Goal: Task Accomplishment & Management: Use online tool/utility

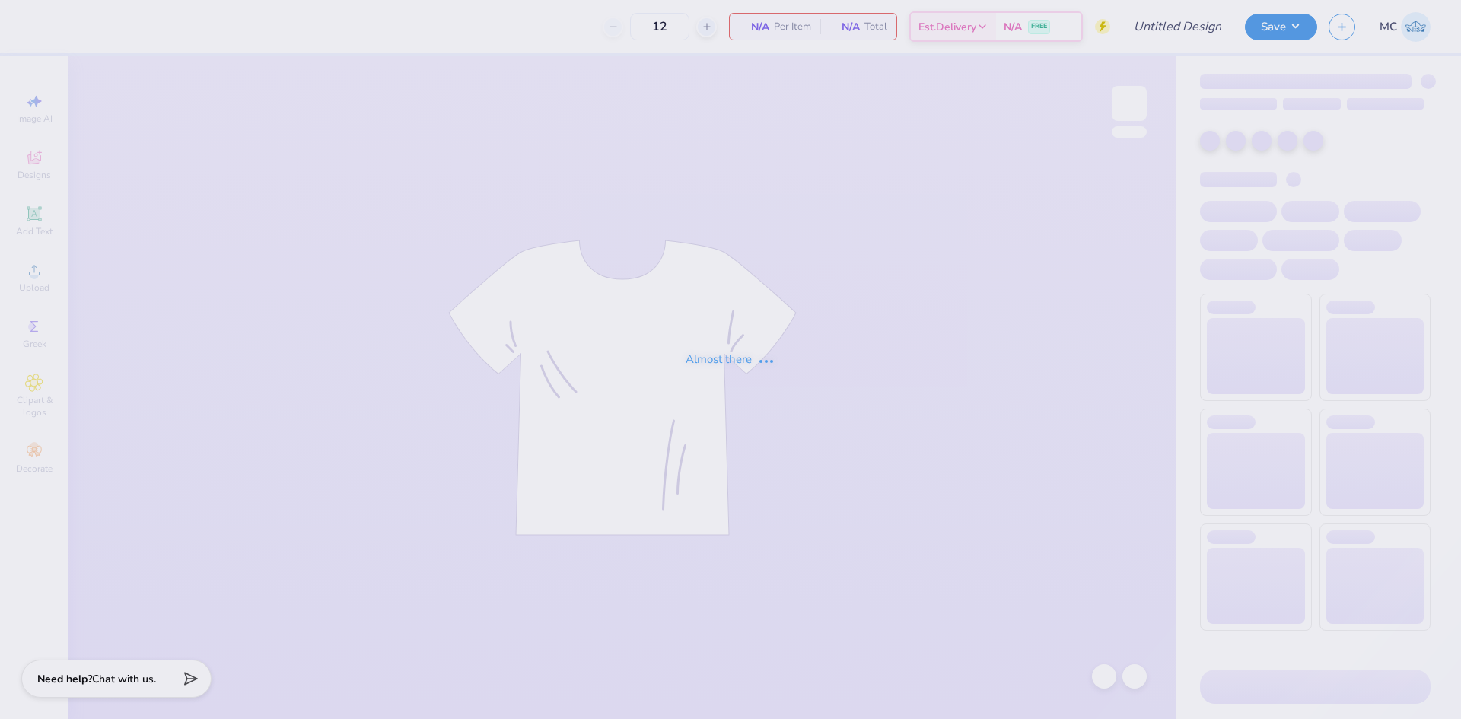
type input "Girls 1"
type input "24"
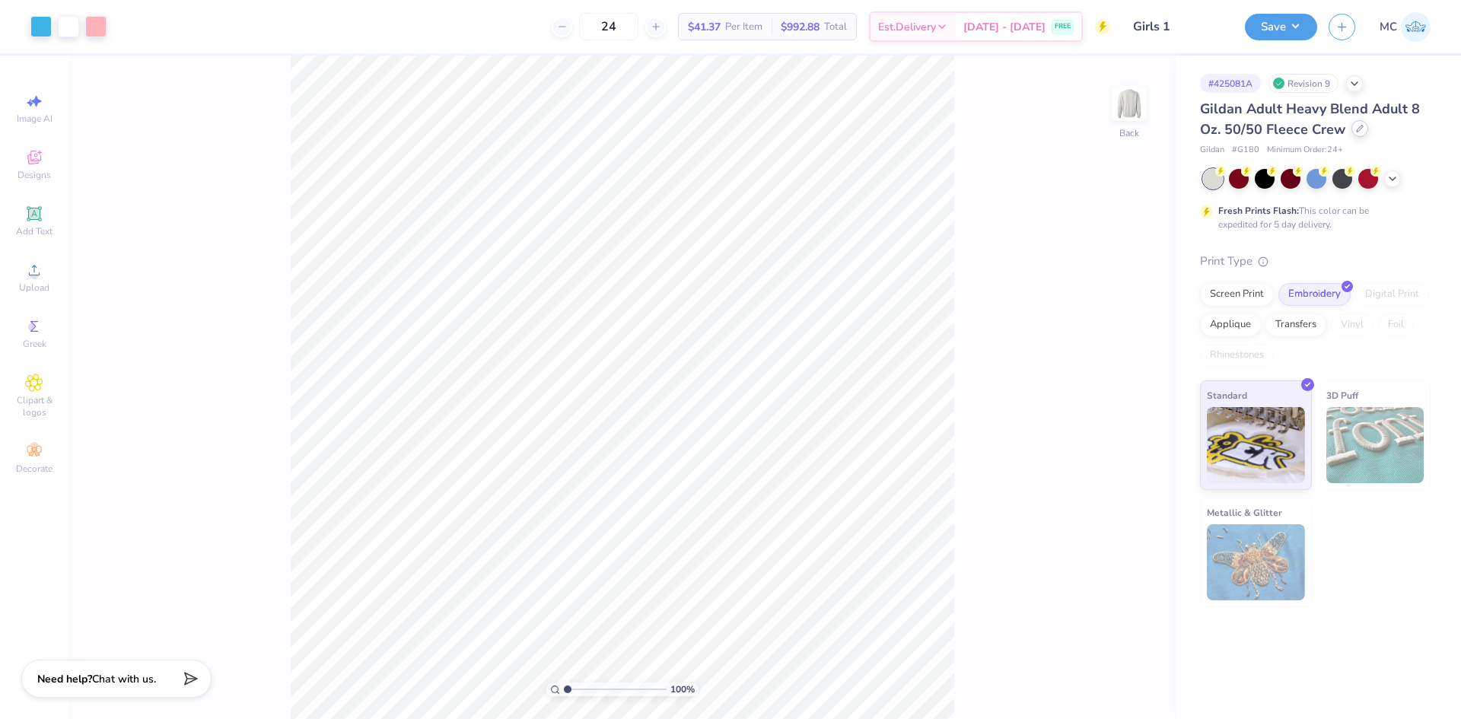
click at [1356, 125] on icon at bounding box center [1360, 129] width 8 height 8
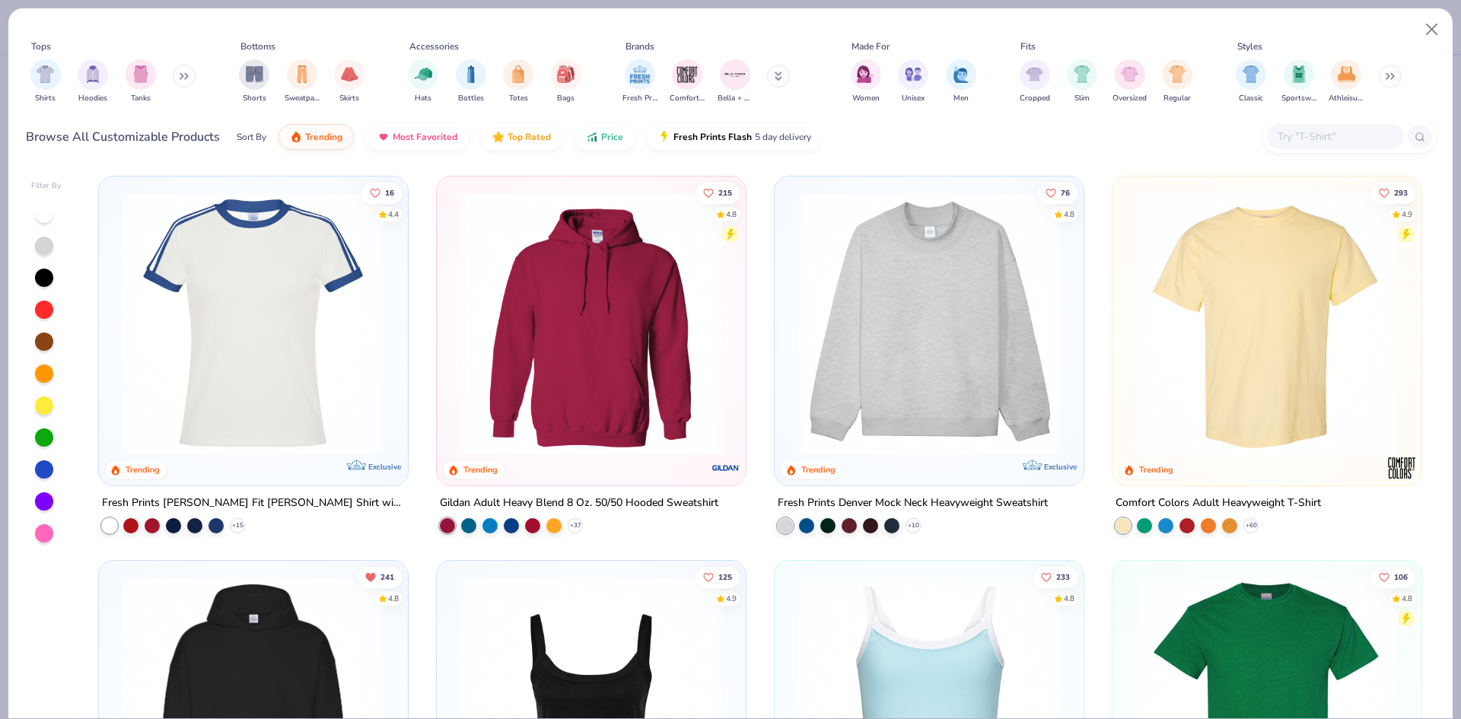
click at [1348, 135] on input "text" at bounding box center [1334, 137] width 117 height 18
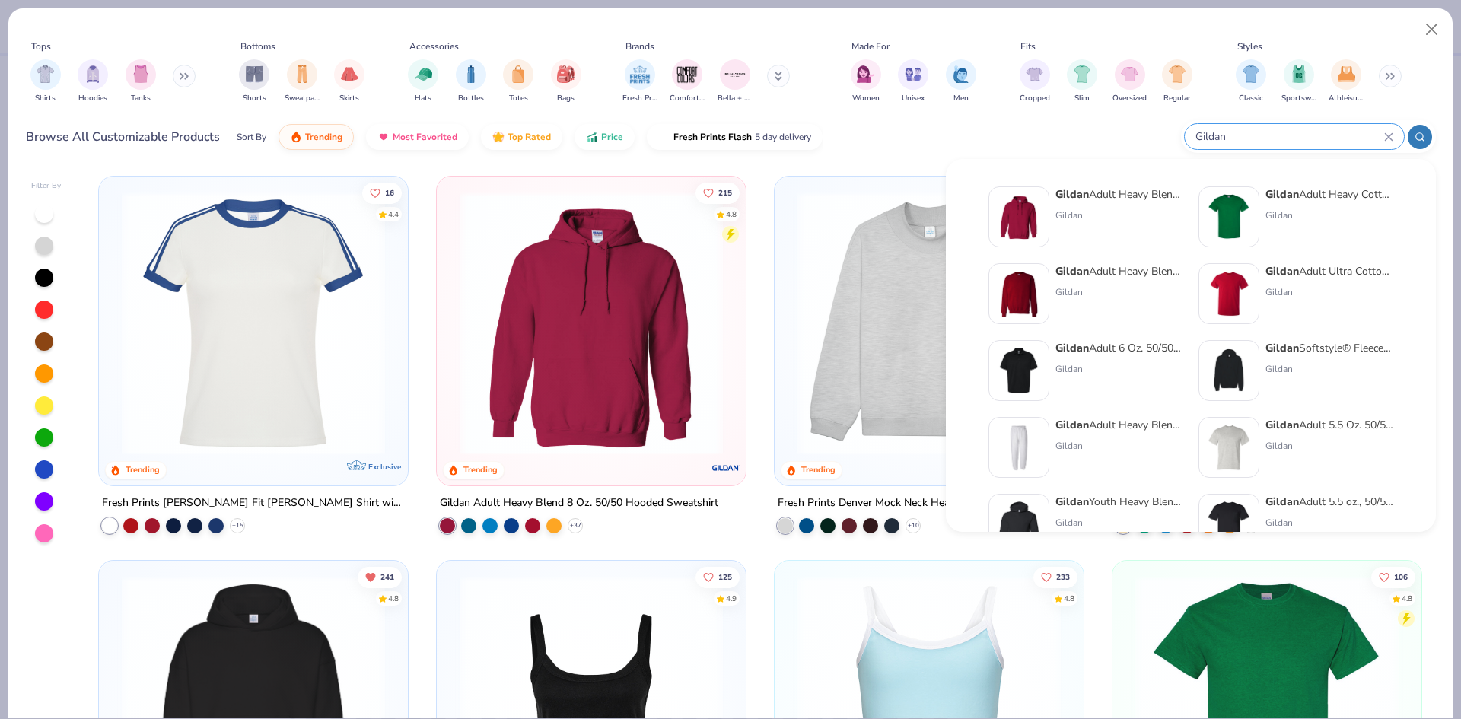
type input "Gildan"
click at [1277, 212] on div "Gildan" at bounding box center [1330, 216] width 128 height 14
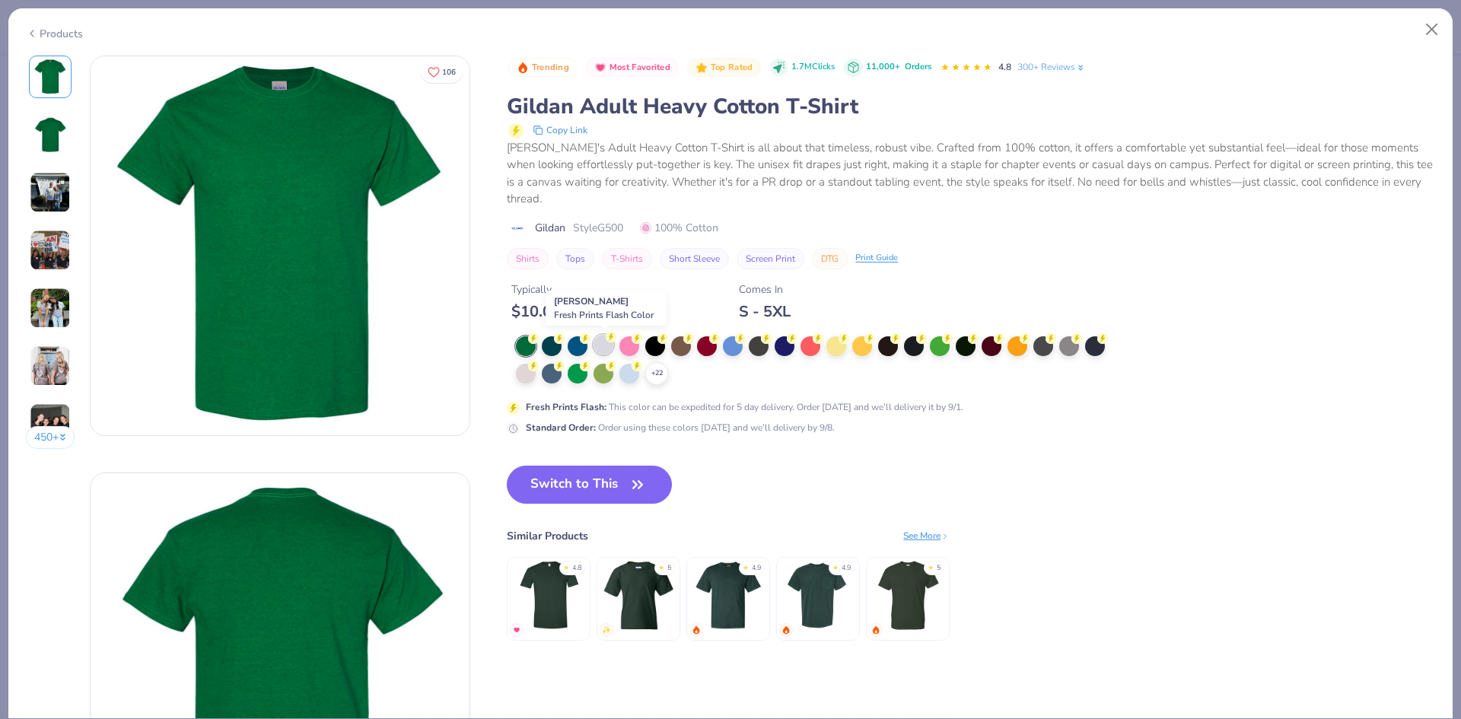
click at [604, 346] on div at bounding box center [604, 345] width 20 height 20
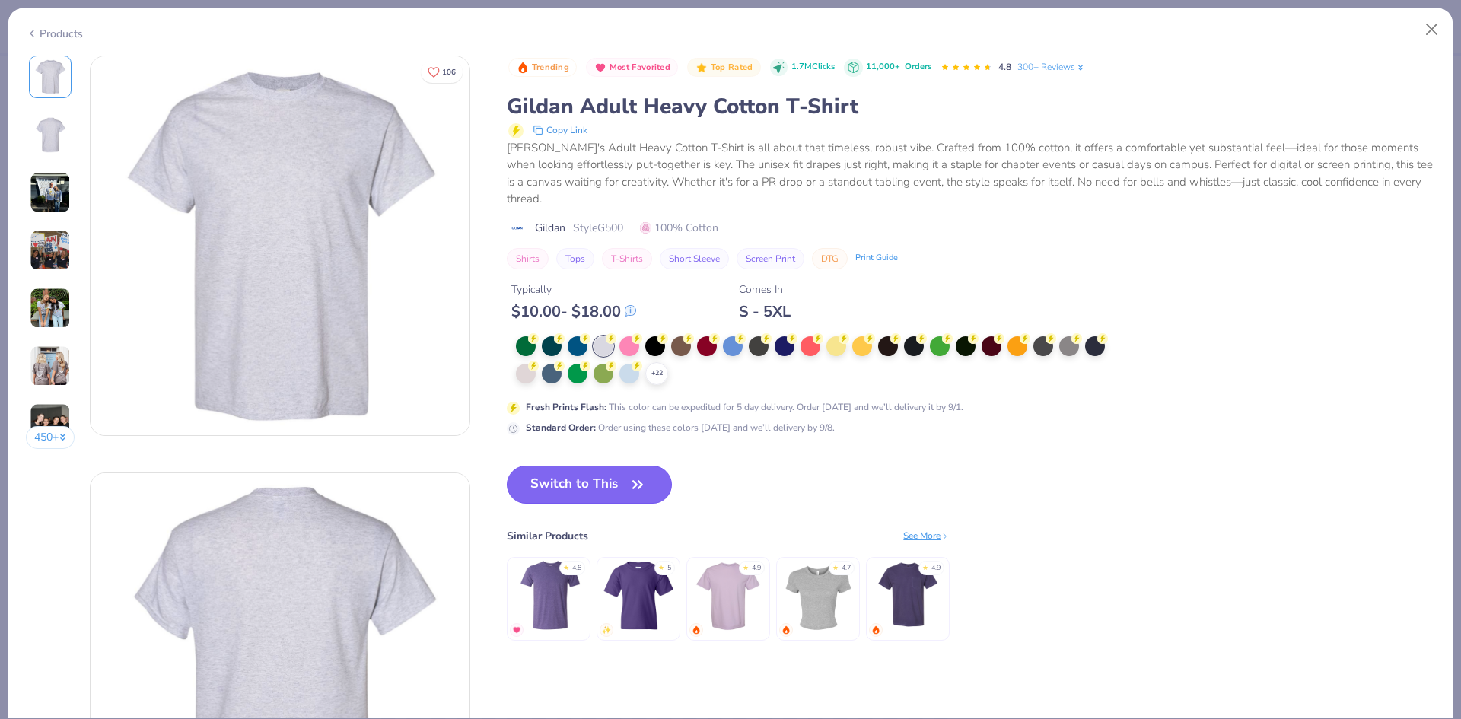
click at [617, 475] on button "Switch to This" at bounding box center [589, 485] width 165 height 38
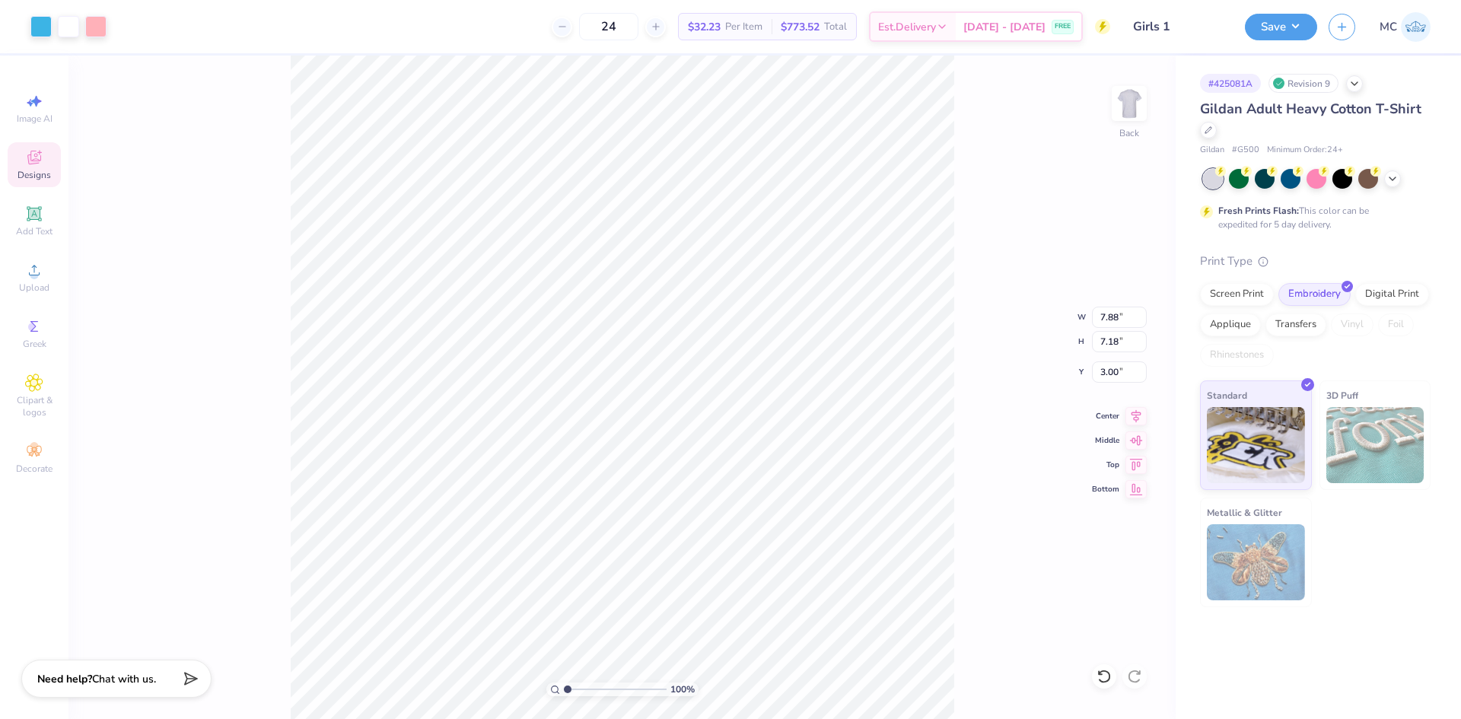
type input "3.00"
click at [1268, 31] on button "Save" at bounding box center [1281, 24] width 72 height 27
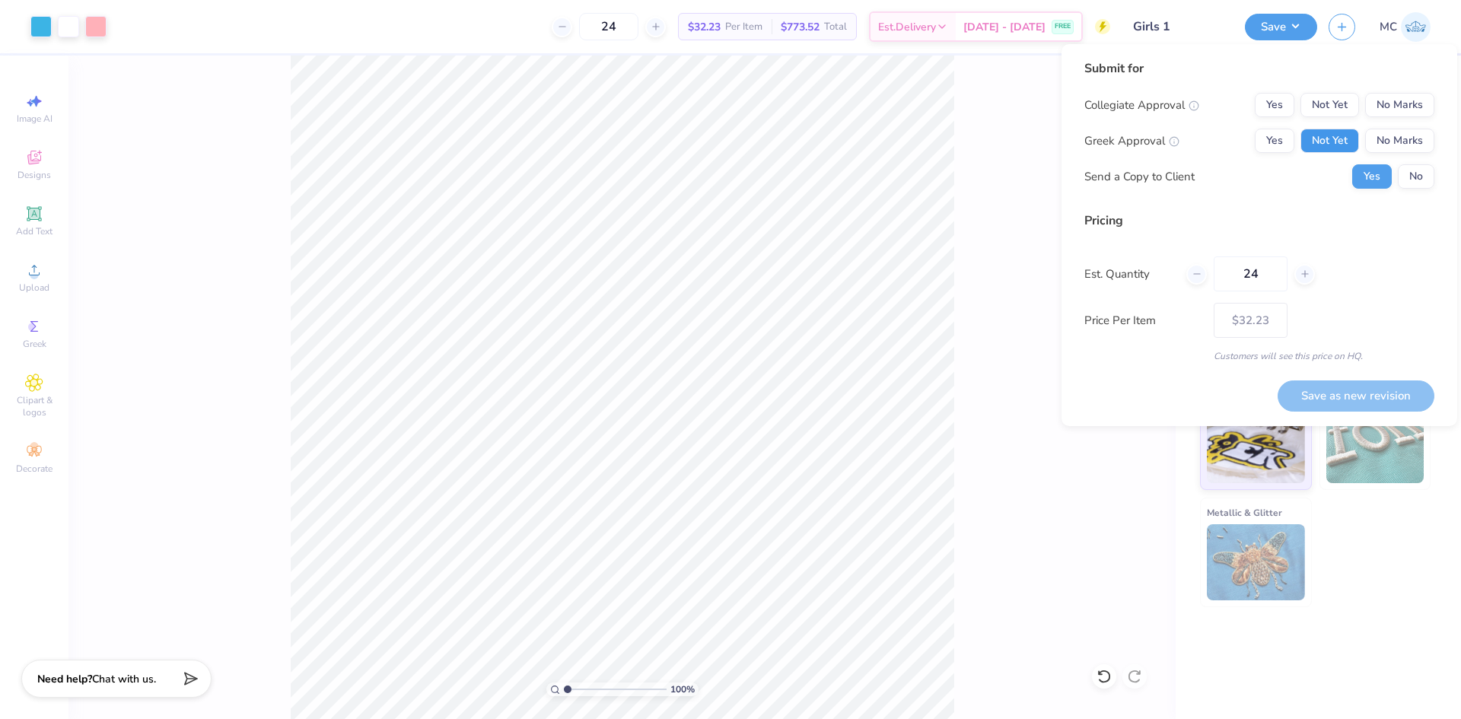
click at [1324, 142] on button "Not Yet" at bounding box center [1330, 141] width 59 height 24
click at [1394, 100] on button "No Marks" at bounding box center [1399, 105] width 69 height 24
click at [1346, 395] on button "Save as new revision" at bounding box center [1356, 396] width 157 height 31
type input "$32.23"
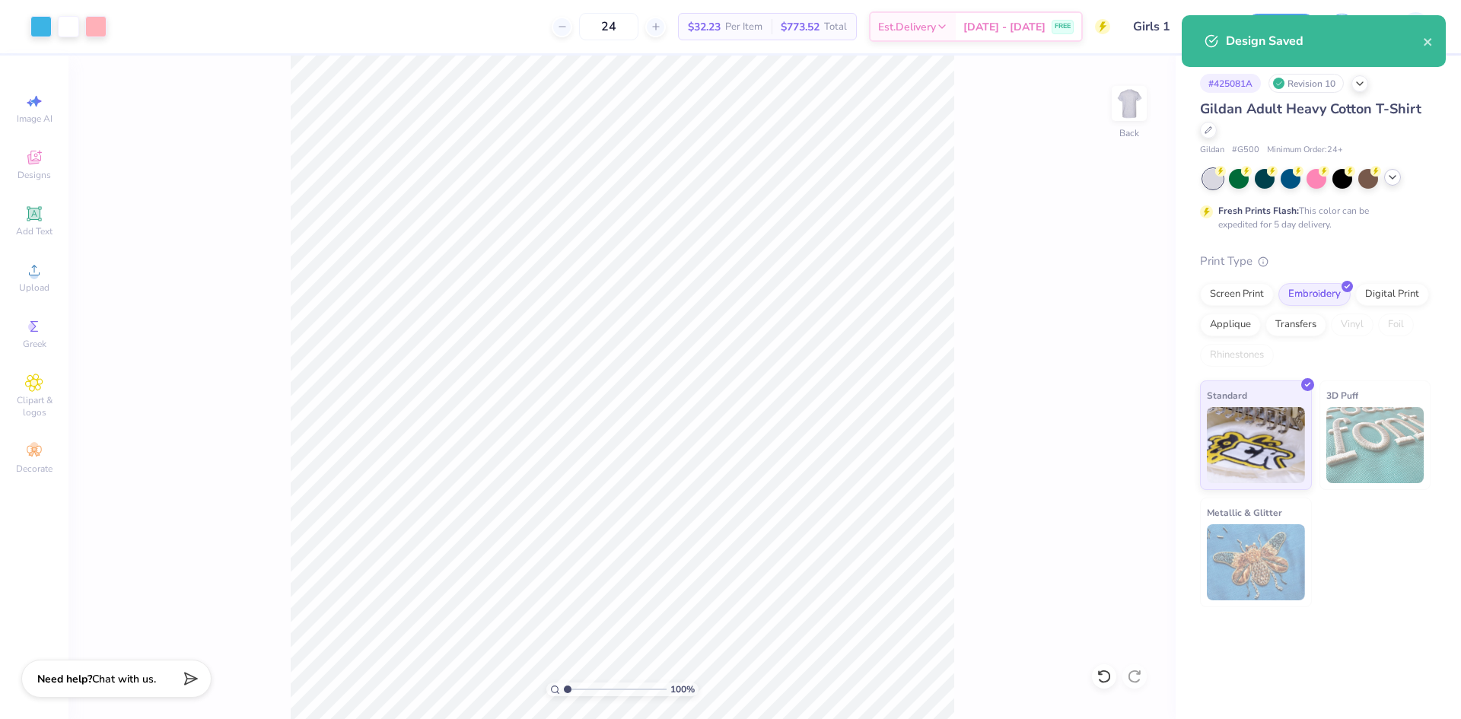
click at [1397, 183] on div at bounding box center [1392, 177] width 17 height 17
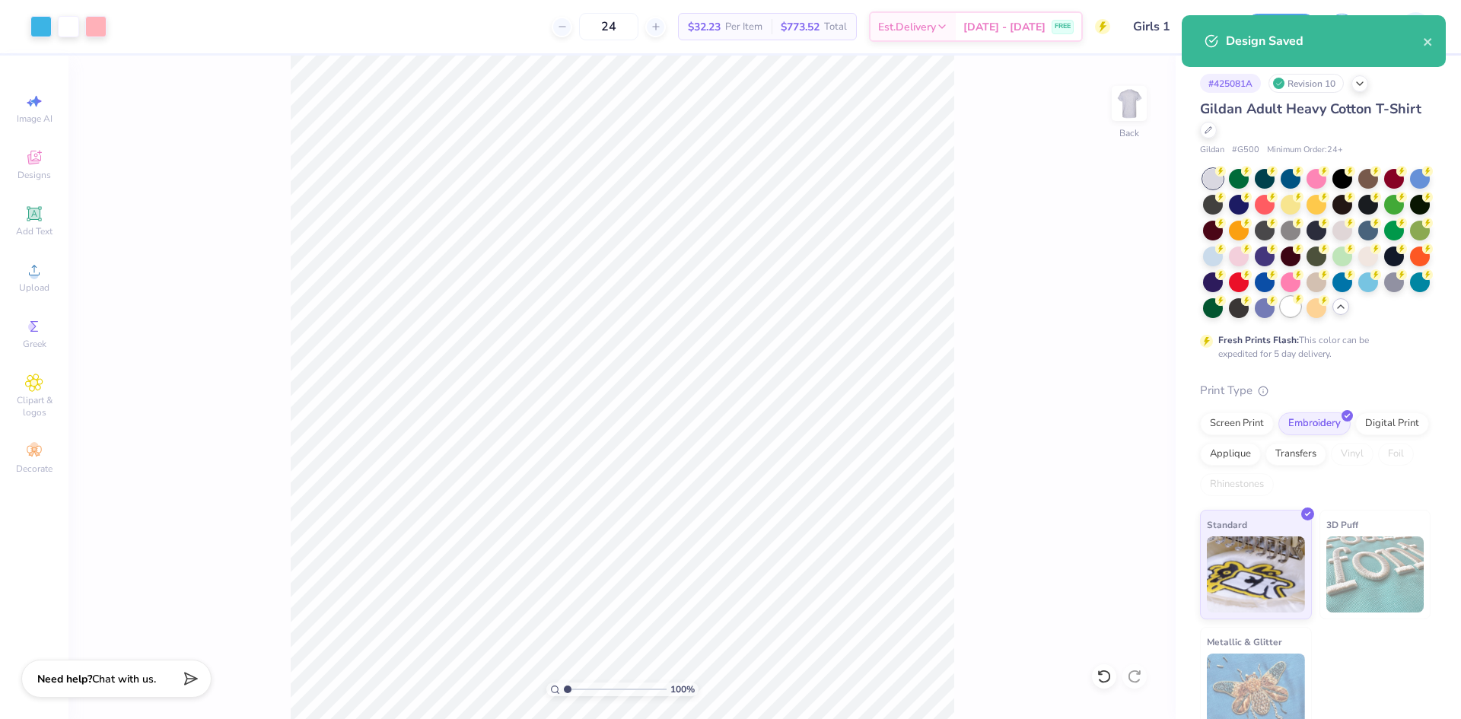
click at [1281, 317] on div at bounding box center [1291, 307] width 20 height 20
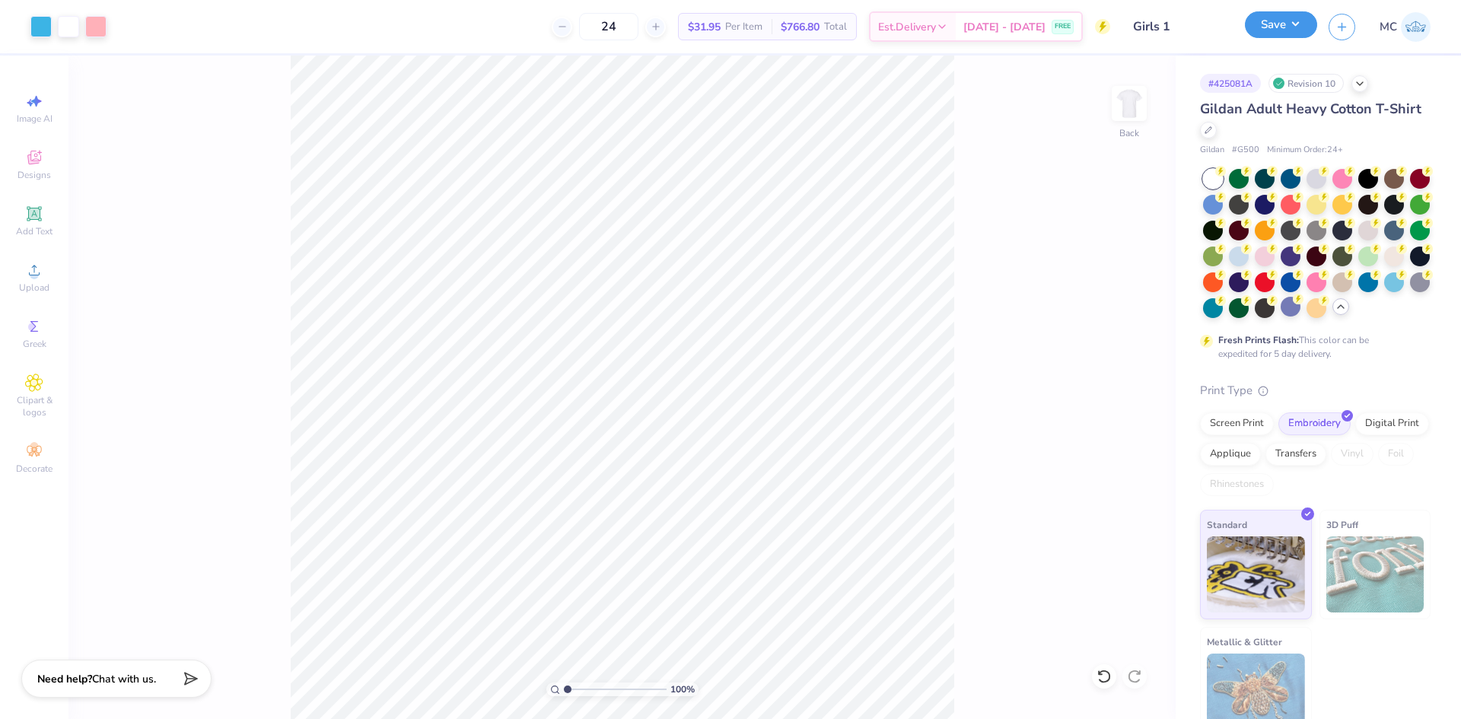
click at [1263, 27] on button "Save" at bounding box center [1281, 24] width 72 height 27
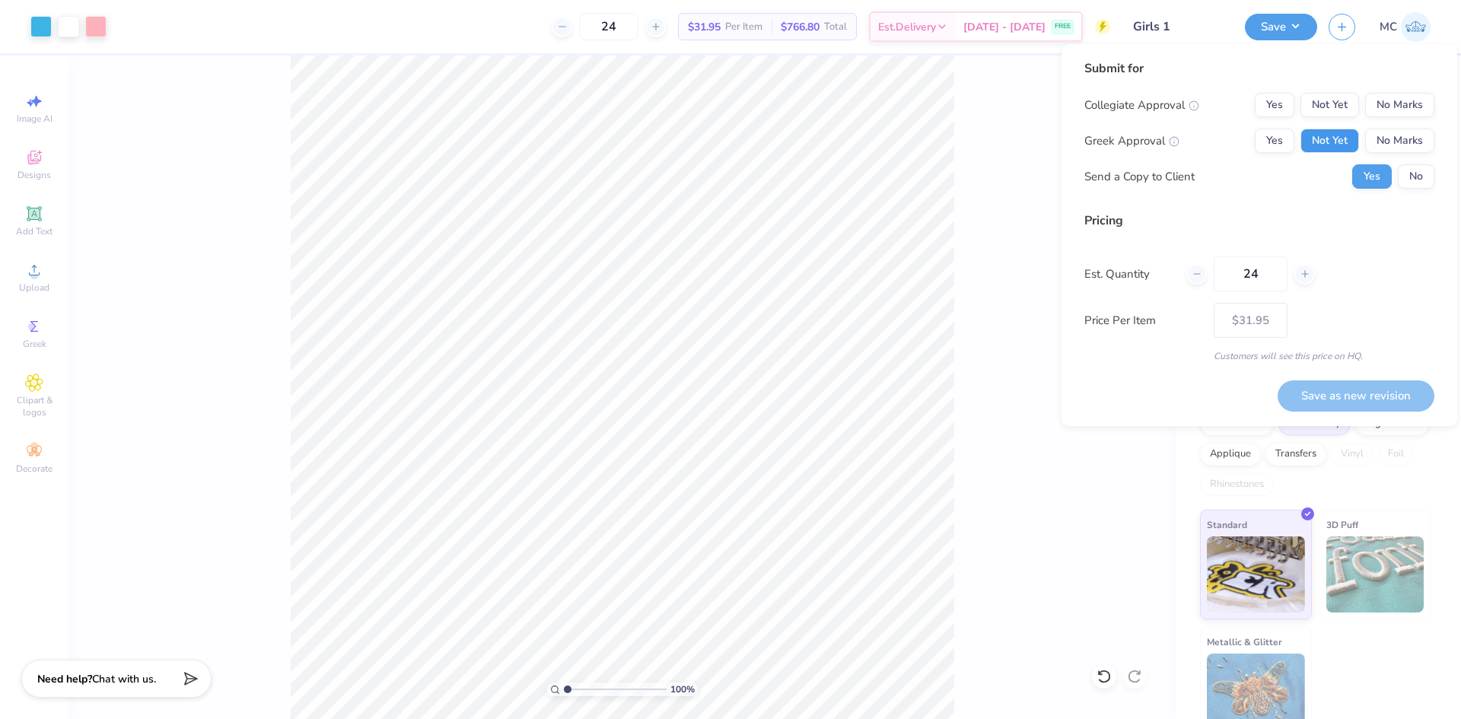
click at [1340, 142] on button "Not Yet" at bounding box center [1330, 141] width 59 height 24
click at [1380, 103] on button "No Marks" at bounding box center [1399, 105] width 69 height 24
click at [1368, 390] on button "Save as new revision" at bounding box center [1356, 396] width 157 height 31
type input "$31.95"
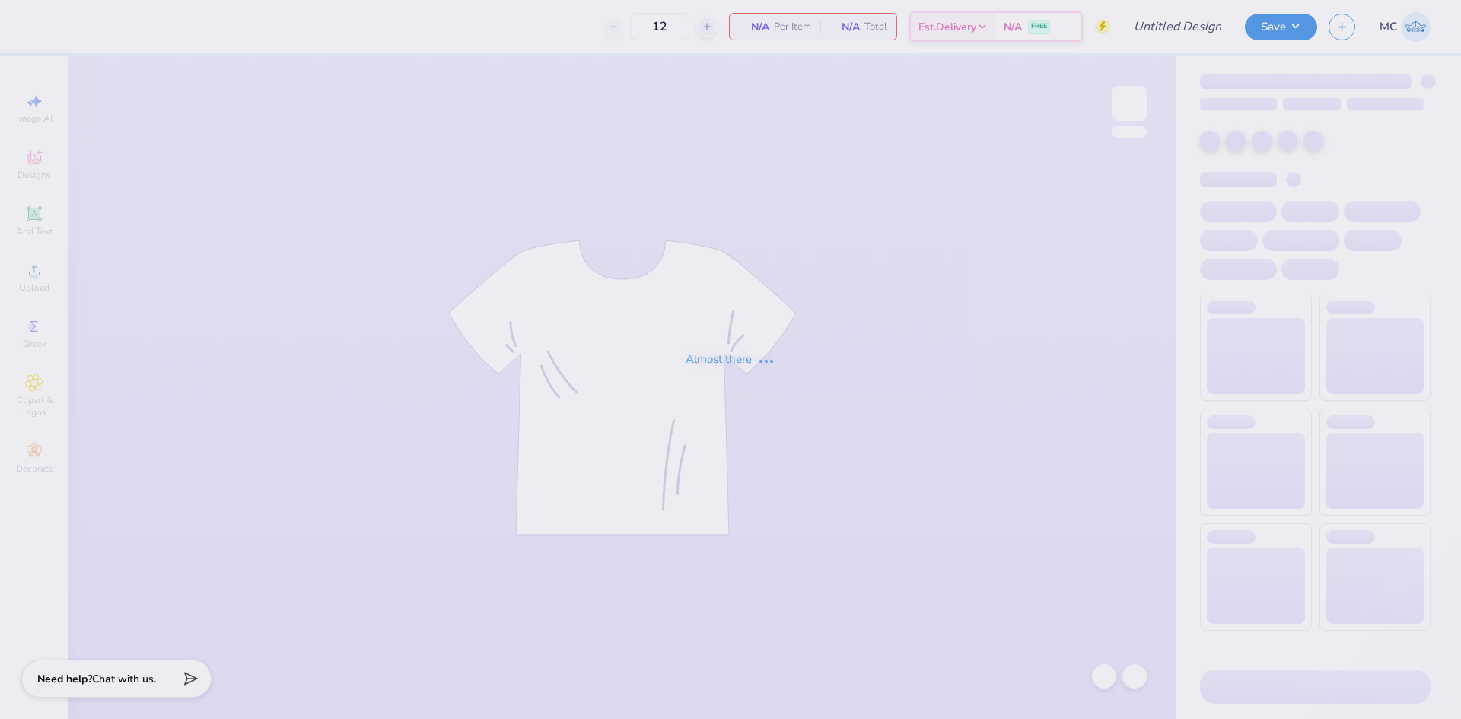
type input "Girls 1"
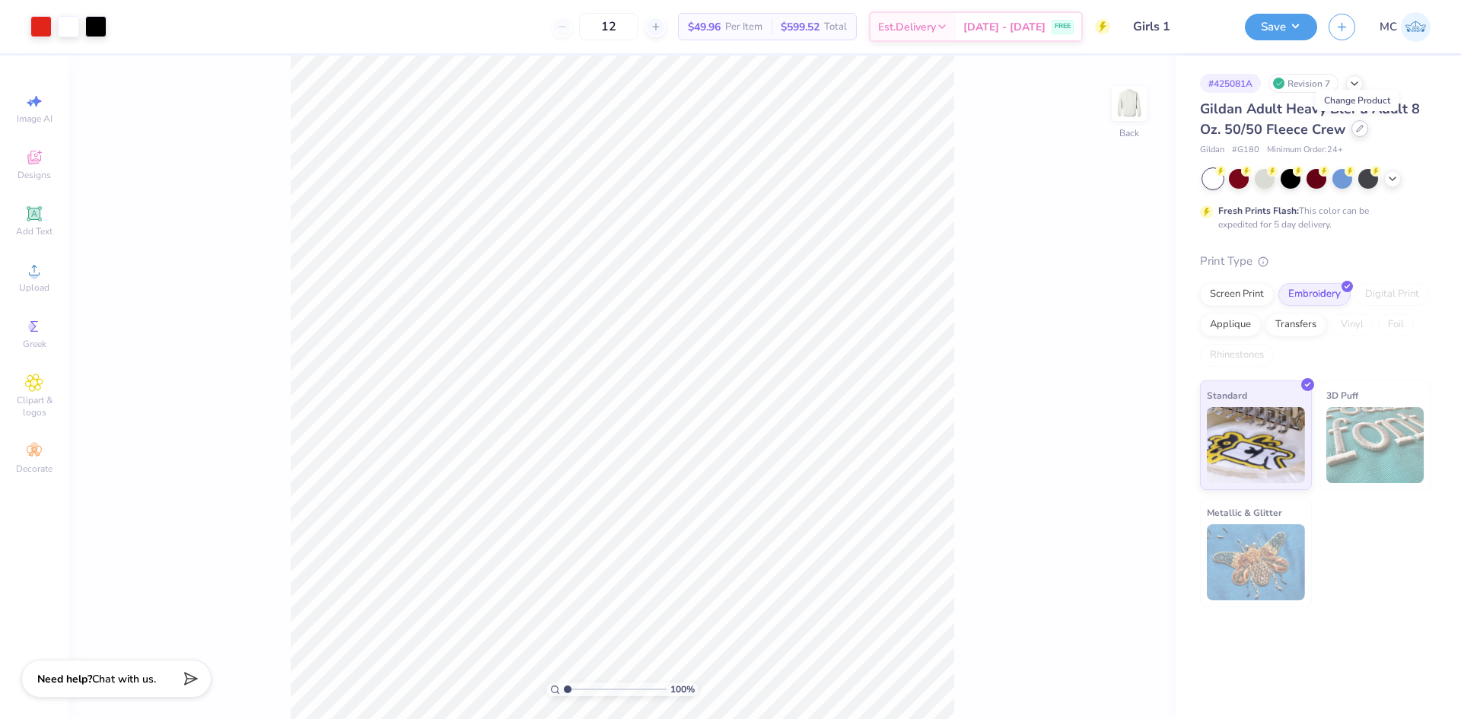
click at [1359, 132] on icon at bounding box center [1360, 129] width 8 height 8
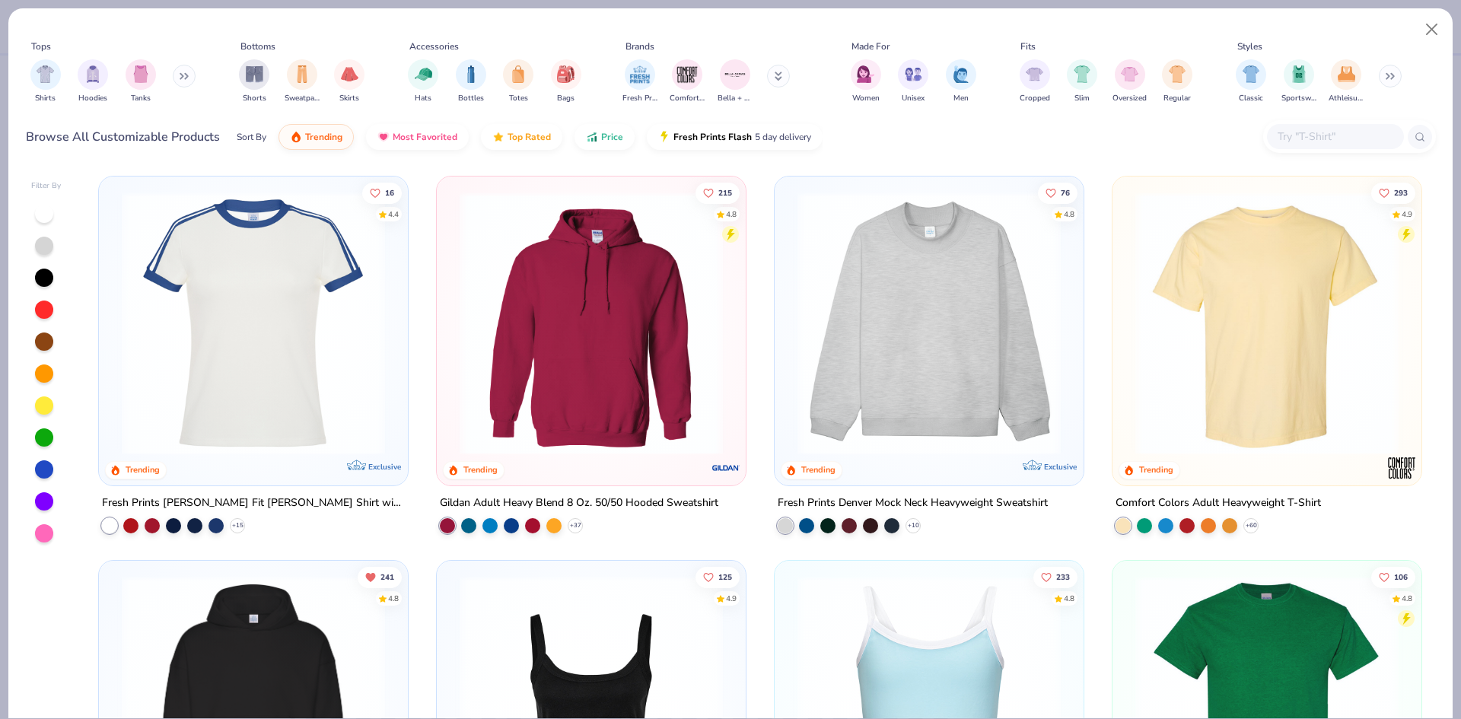
click at [1351, 128] on div at bounding box center [1335, 136] width 137 height 25
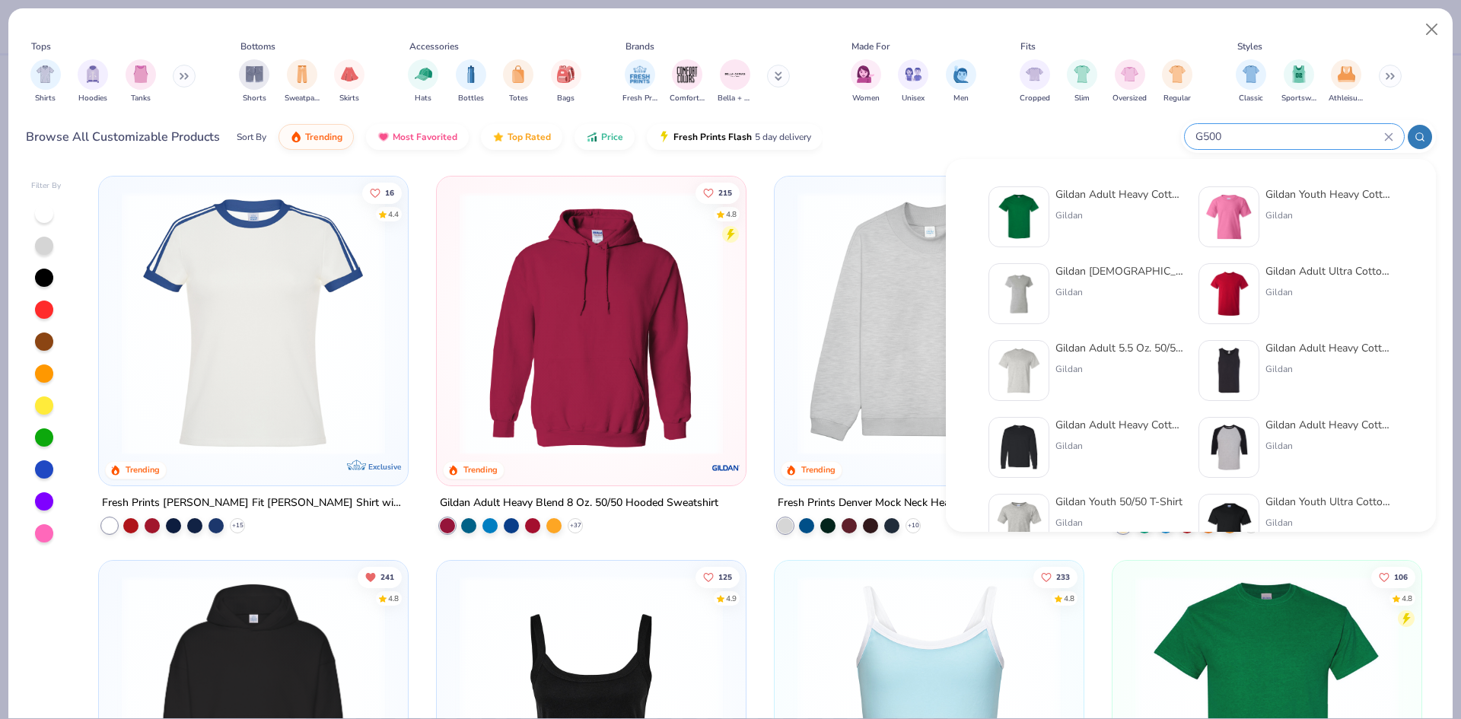
type input "G500"
click at [1122, 215] on div "Gildan" at bounding box center [1120, 216] width 128 height 14
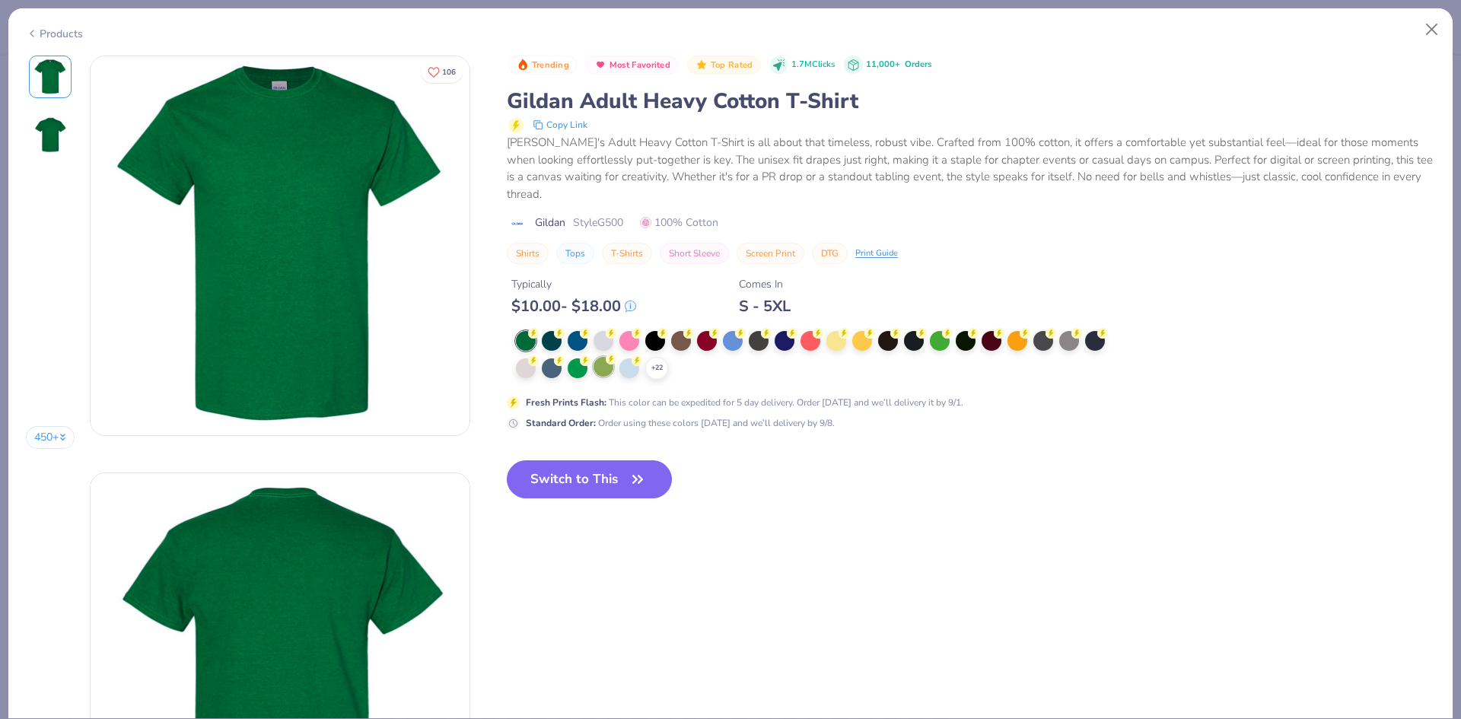
click at [597, 345] on div at bounding box center [604, 341] width 20 height 20
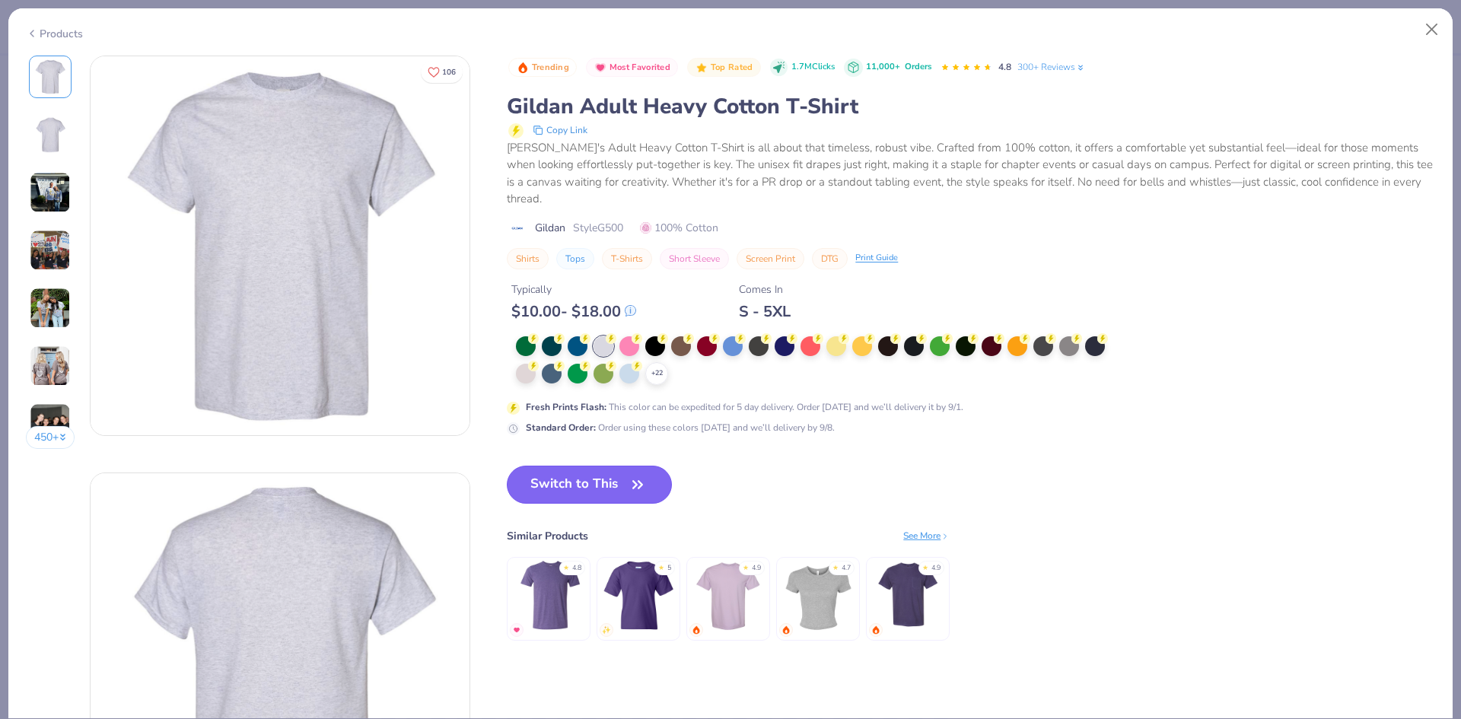
click at [604, 487] on button "Switch to This" at bounding box center [589, 485] width 165 height 38
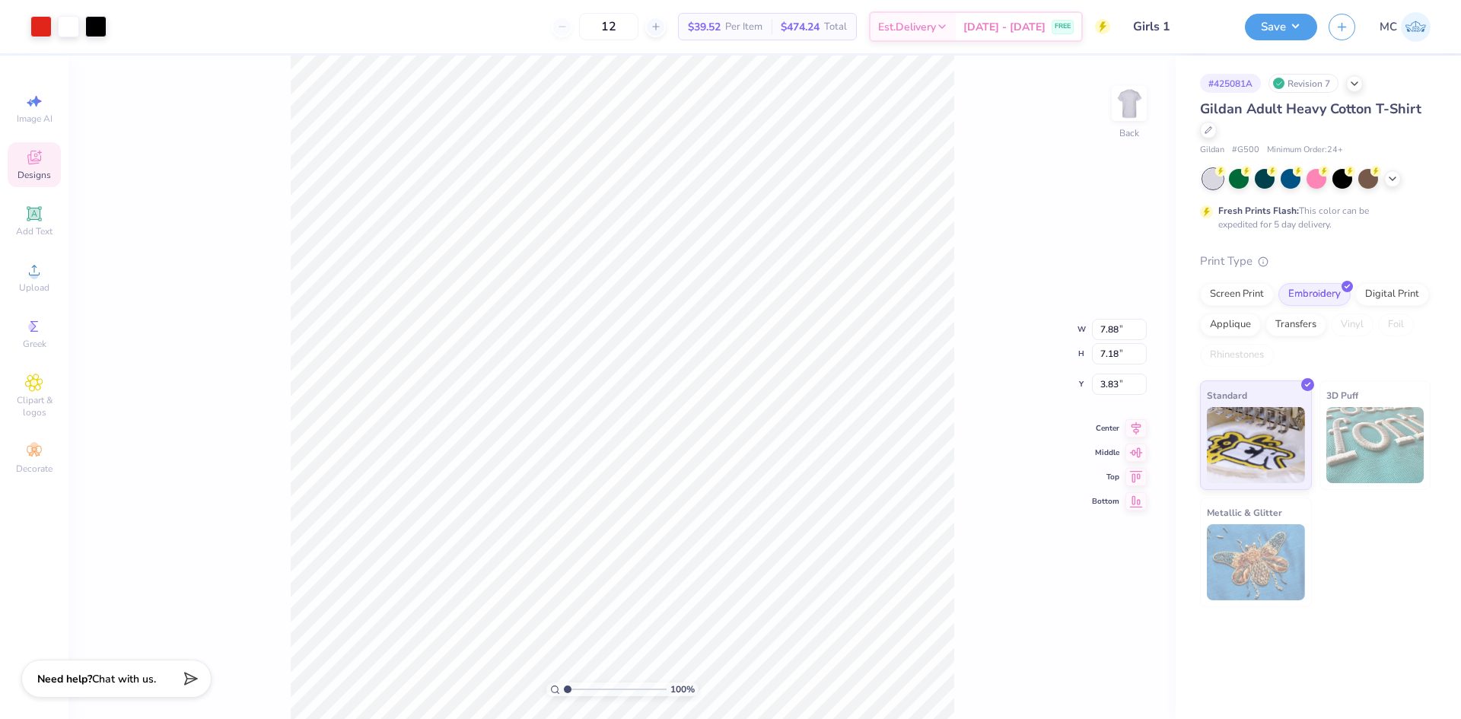
type input "3.00"
click at [1286, 33] on button "Save" at bounding box center [1281, 24] width 72 height 27
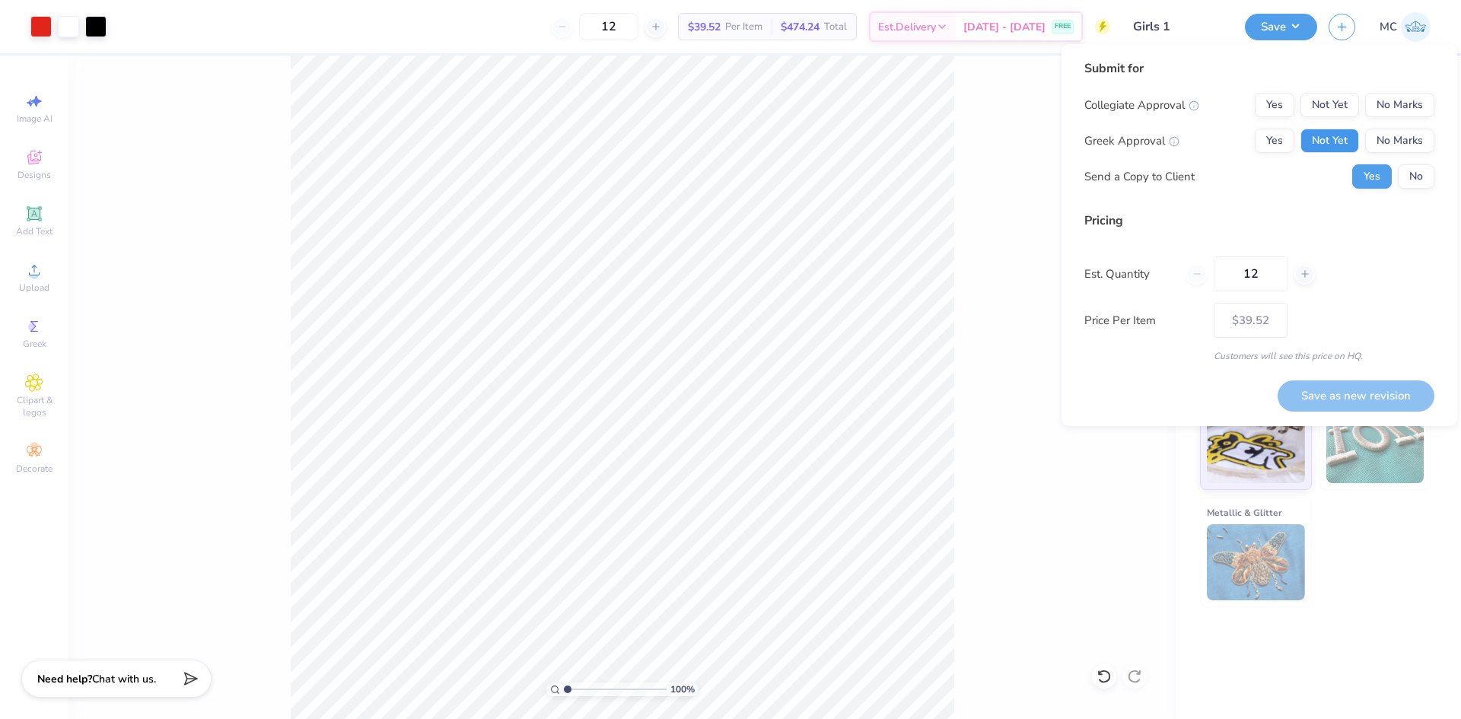
click at [1325, 138] on button "Not Yet" at bounding box center [1330, 141] width 59 height 24
click at [1396, 108] on button "No Marks" at bounding box center [1399, 105] width 69 height 24
click at [1382, 403] on button "Save as new revision" at bounding box center [1356, 396] width 157 height 31
type input "$39.52"
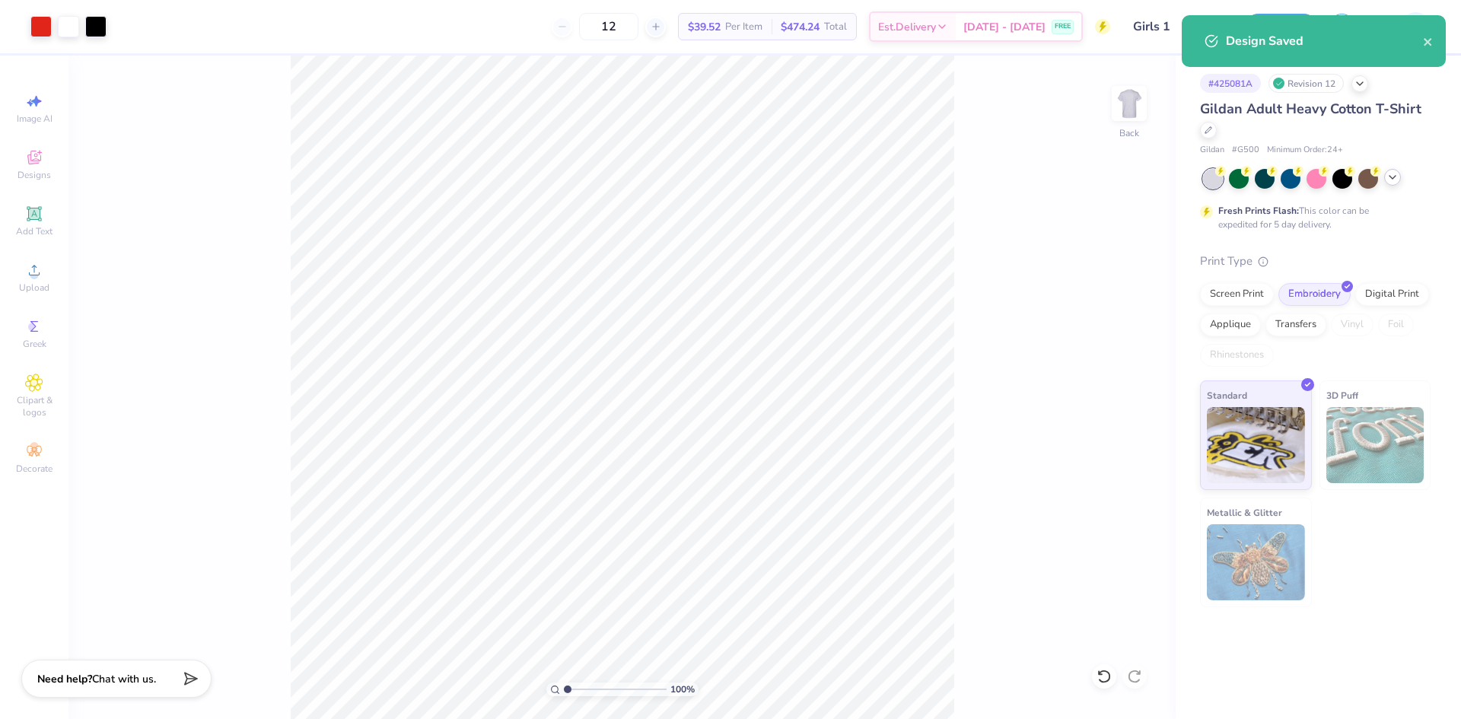
click at [1393, 179] on polyline at bounding box center [1393, 177] width 6 height 3
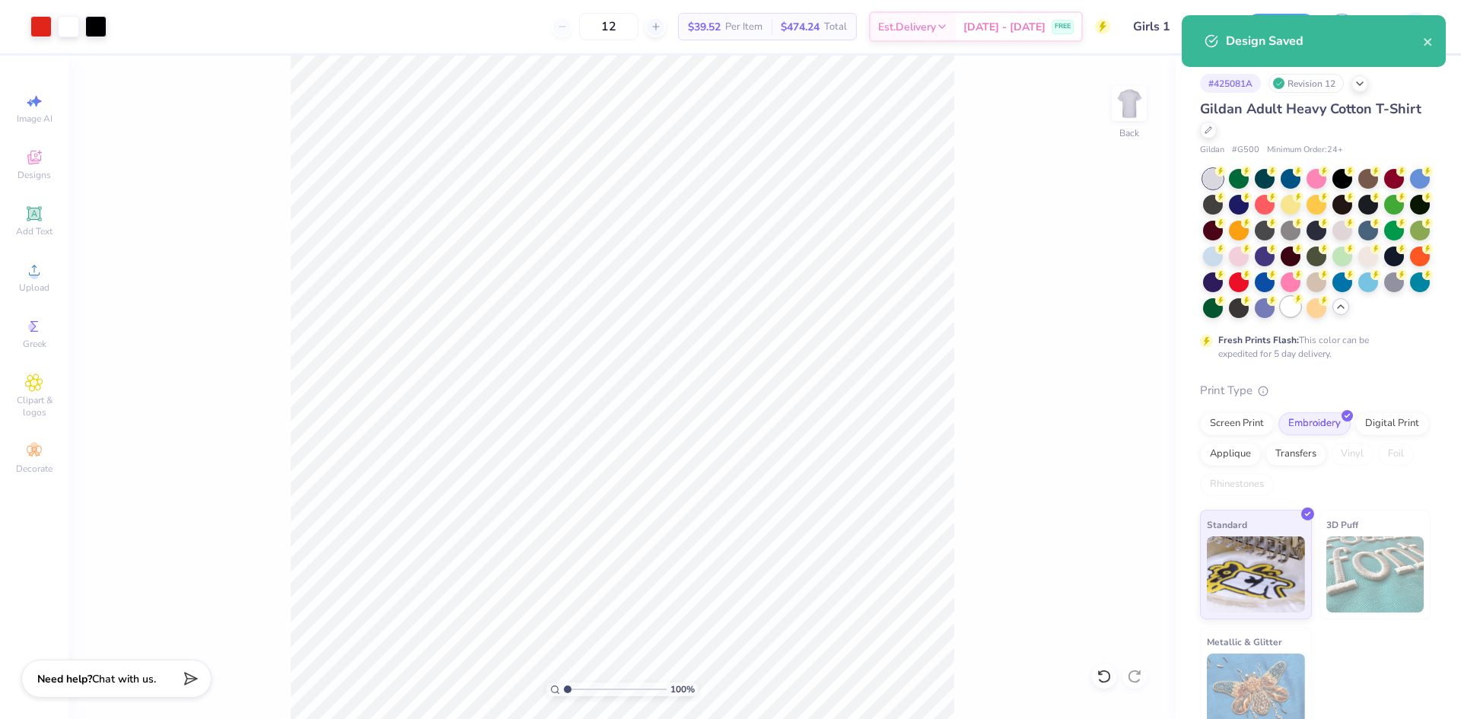
click at [1281, 317] on div at bounding box center [1291, 307] width 20 height 20
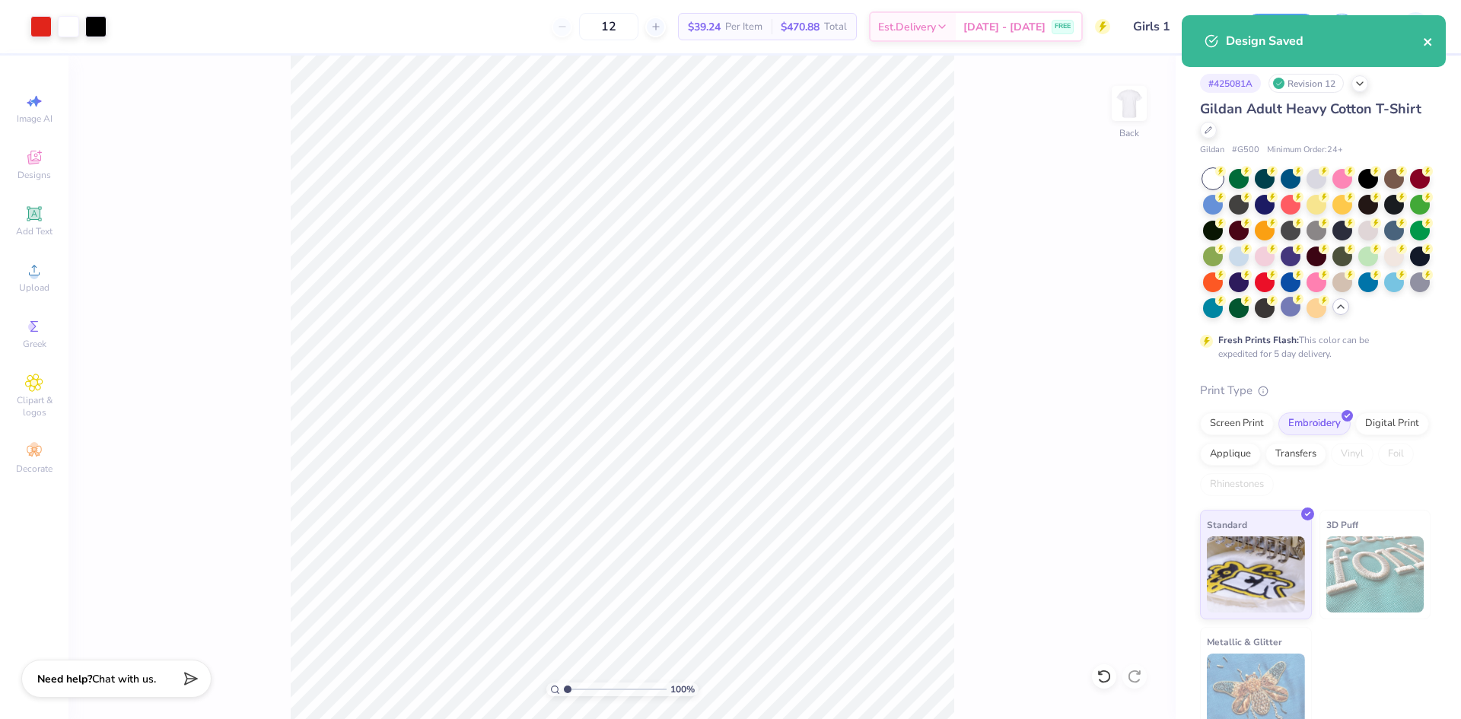
click at [1426, 40] on icon "close" at bounding box center [1428, 42] width 8 height 8
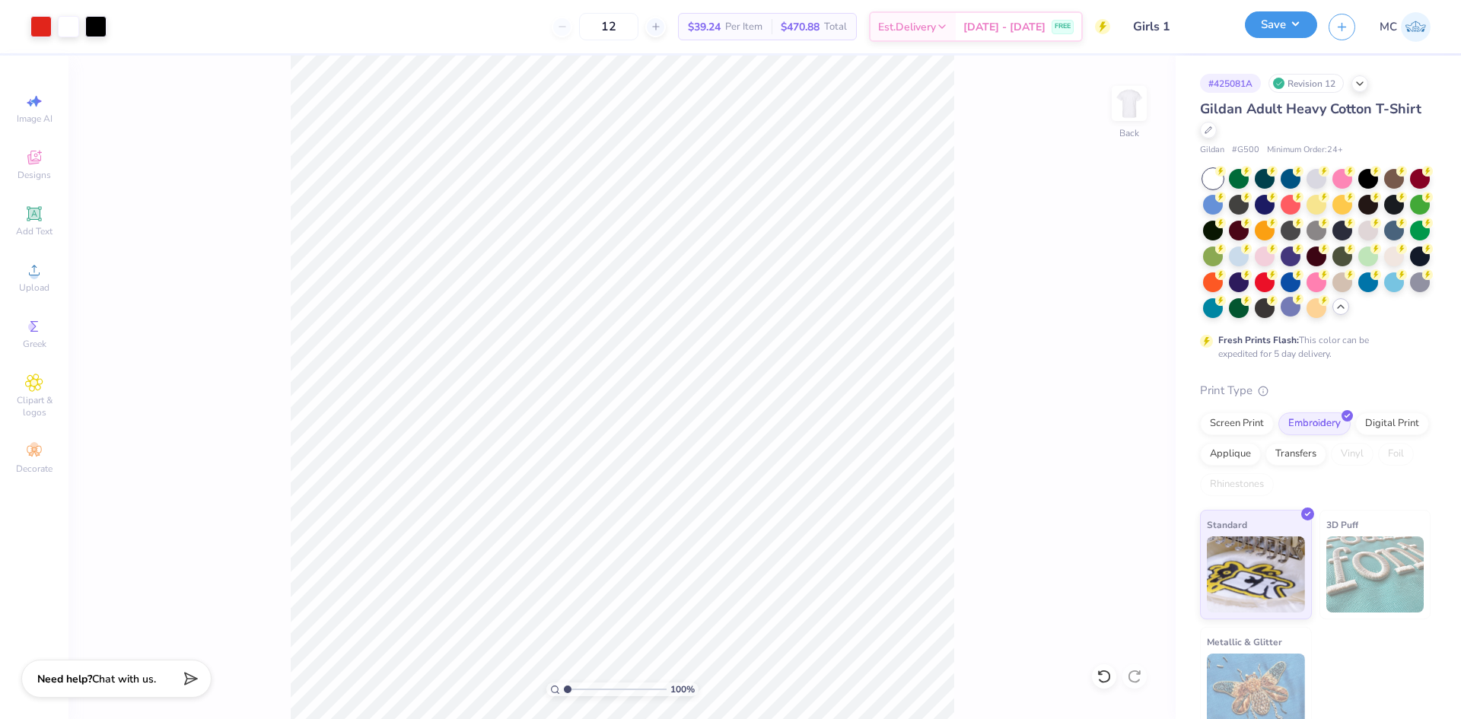
click at [1287, 22] on button "Save" at bounding box center [1281, 24] width 72 height 27
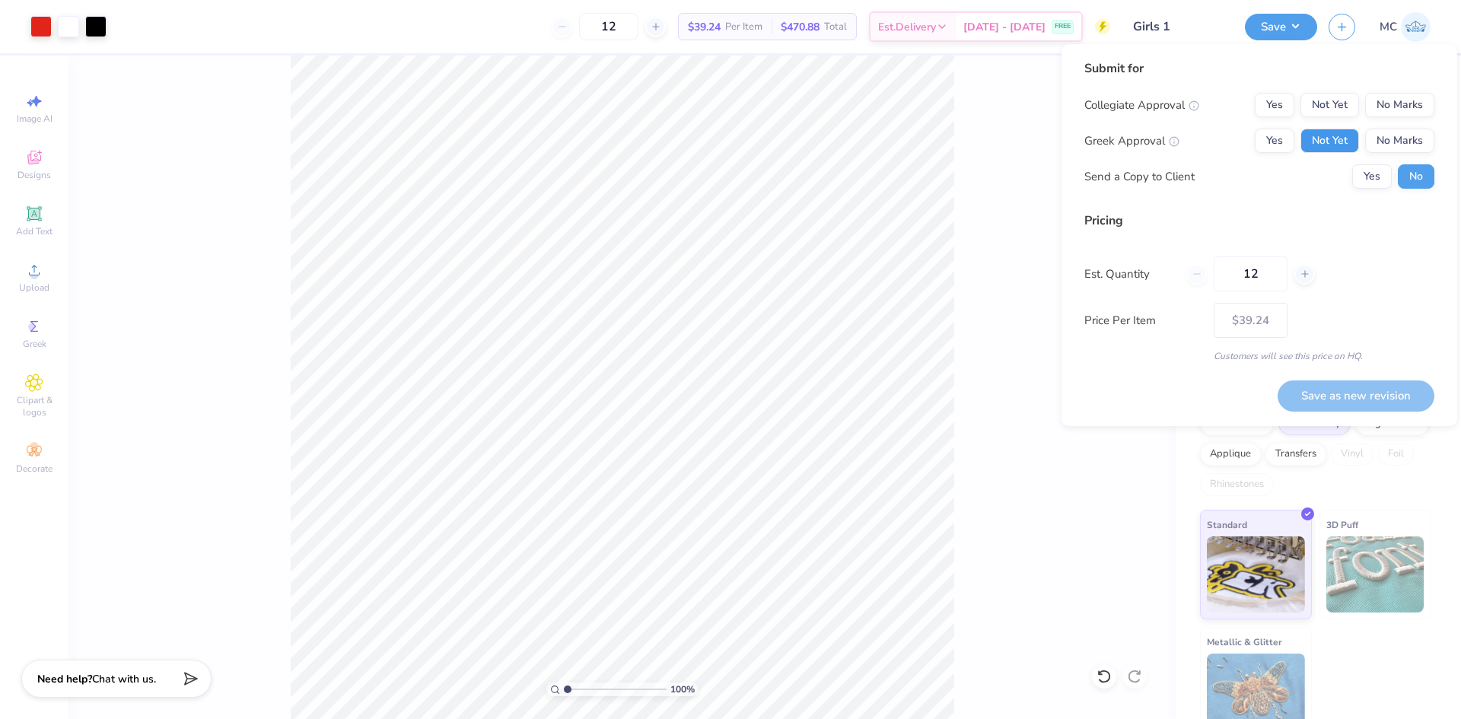
click at [1339, 139] on button "Not Yet" at bounding box center [1330, 141] width 59 height 24
click at [1405, 104] on button "No Marks" at bounding box center [1399, 105] width 69 height 24
click at [1338, 397] on button "Save as new revision" at bounding box center [1356, 396] width 157 height 31
type input "$39.24"
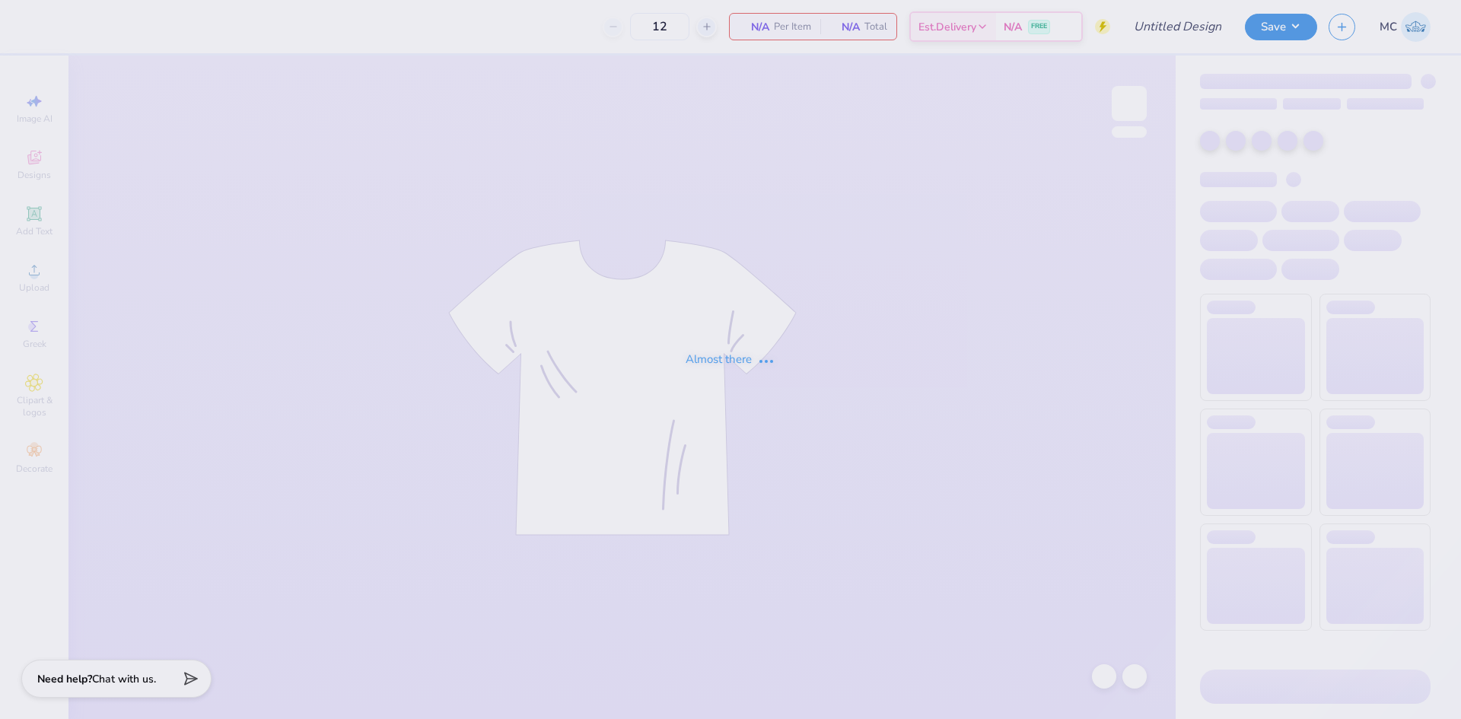
type input "GUYS 2"
type input "25"
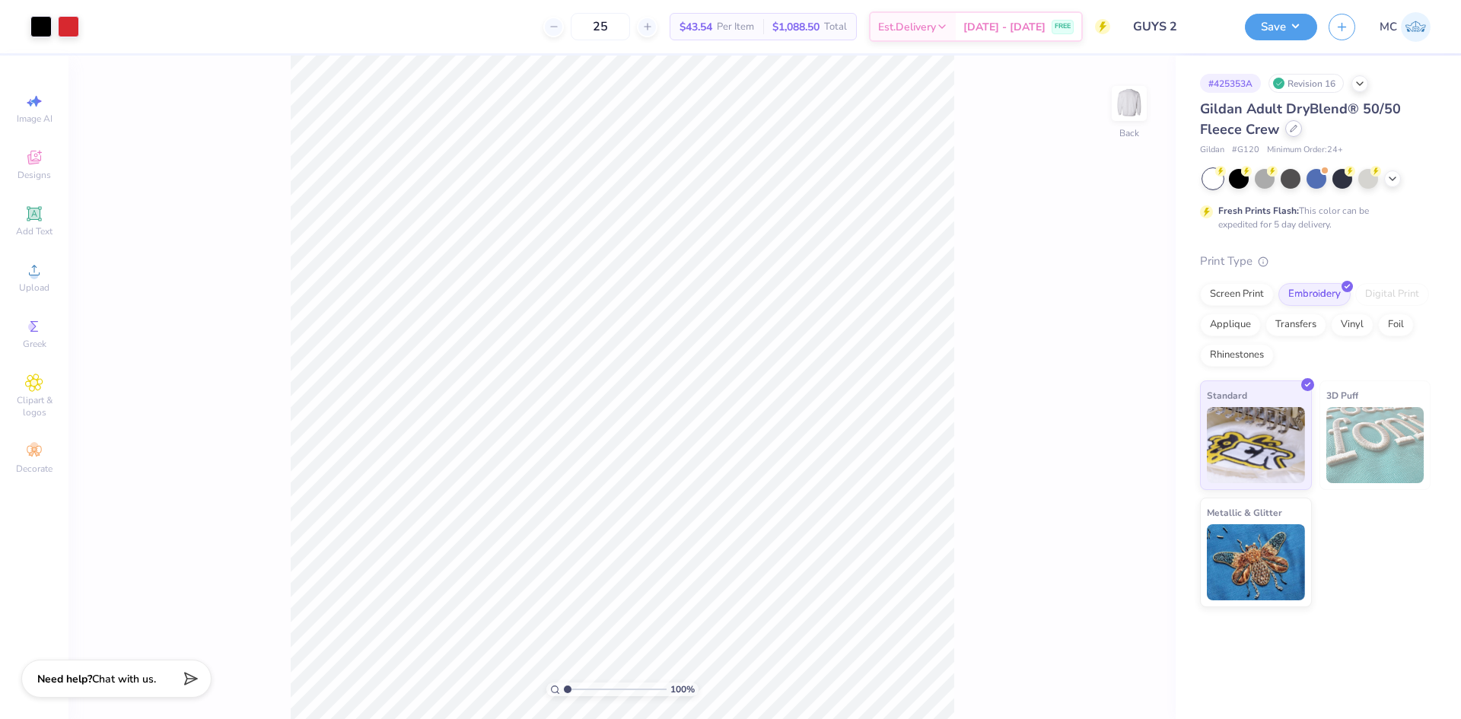
click at [1288, 131] on div at bounding box center [1293, 128] width 17 height 17
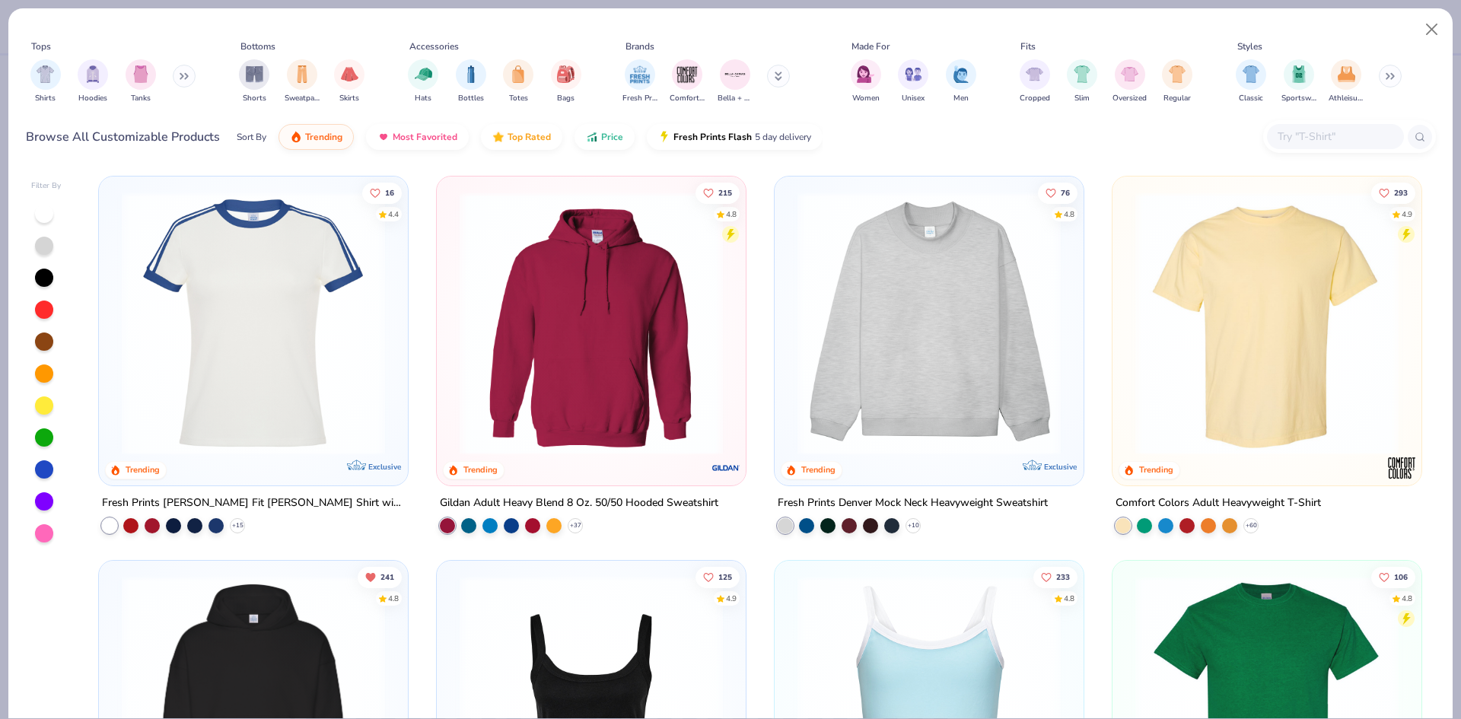
click at [1295, 142] on input "text" at bounding box center [1334, 137] width 117 height 18
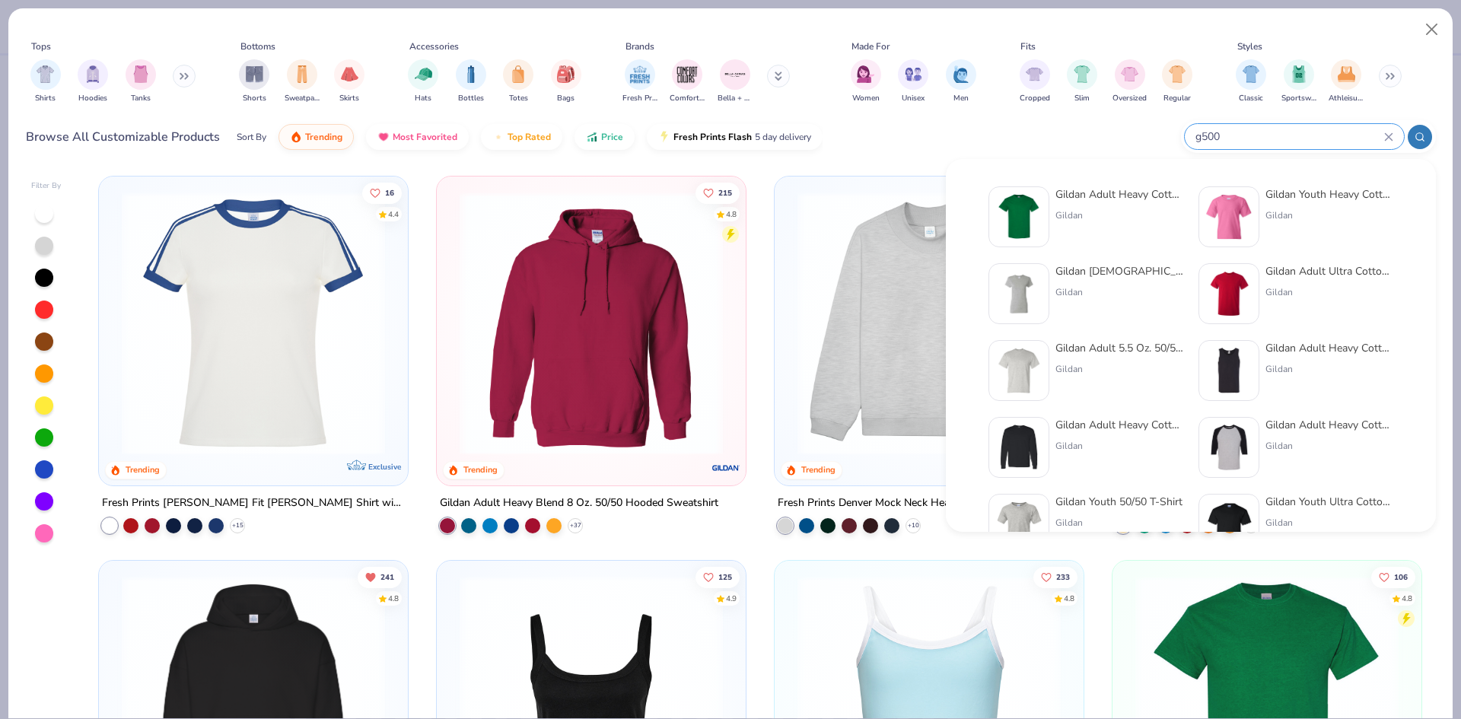
type input "g500"
click at [1061, 210] on div "Gildan" at bounding box center [1120, 216] width 128 height 14
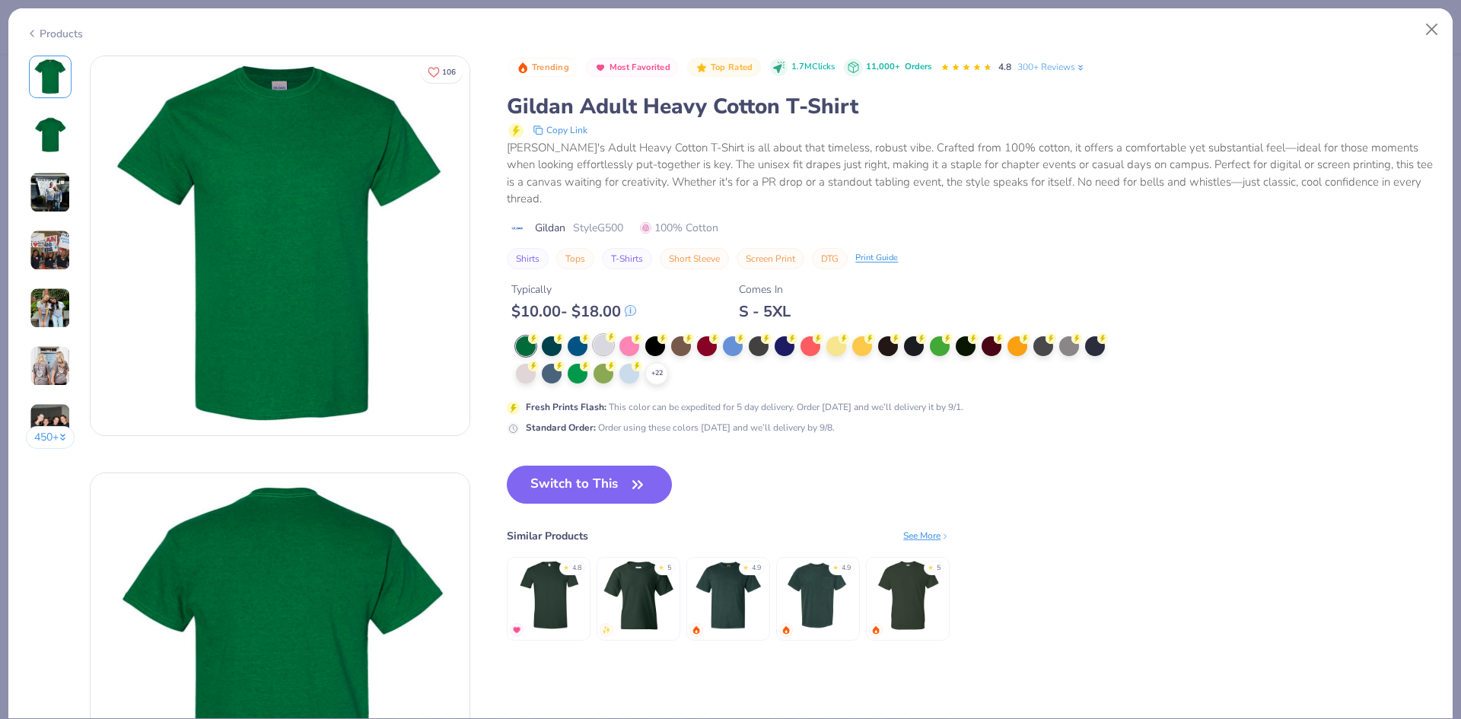
click at [606, 351] on div at bounding box center [604, 345] width 20 height 20
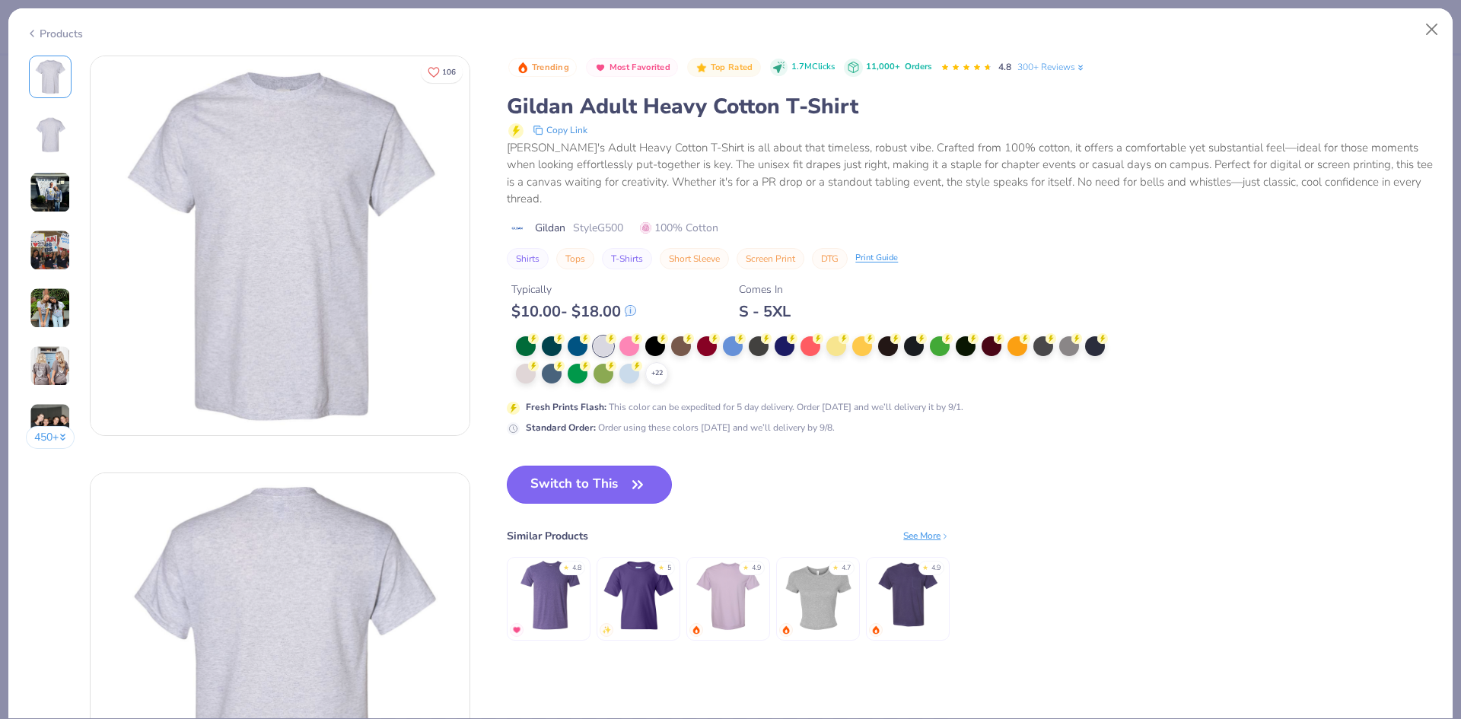
click at [626, 495] on button "Switch to This" at bounding box center [589, 485] width 165 height 38
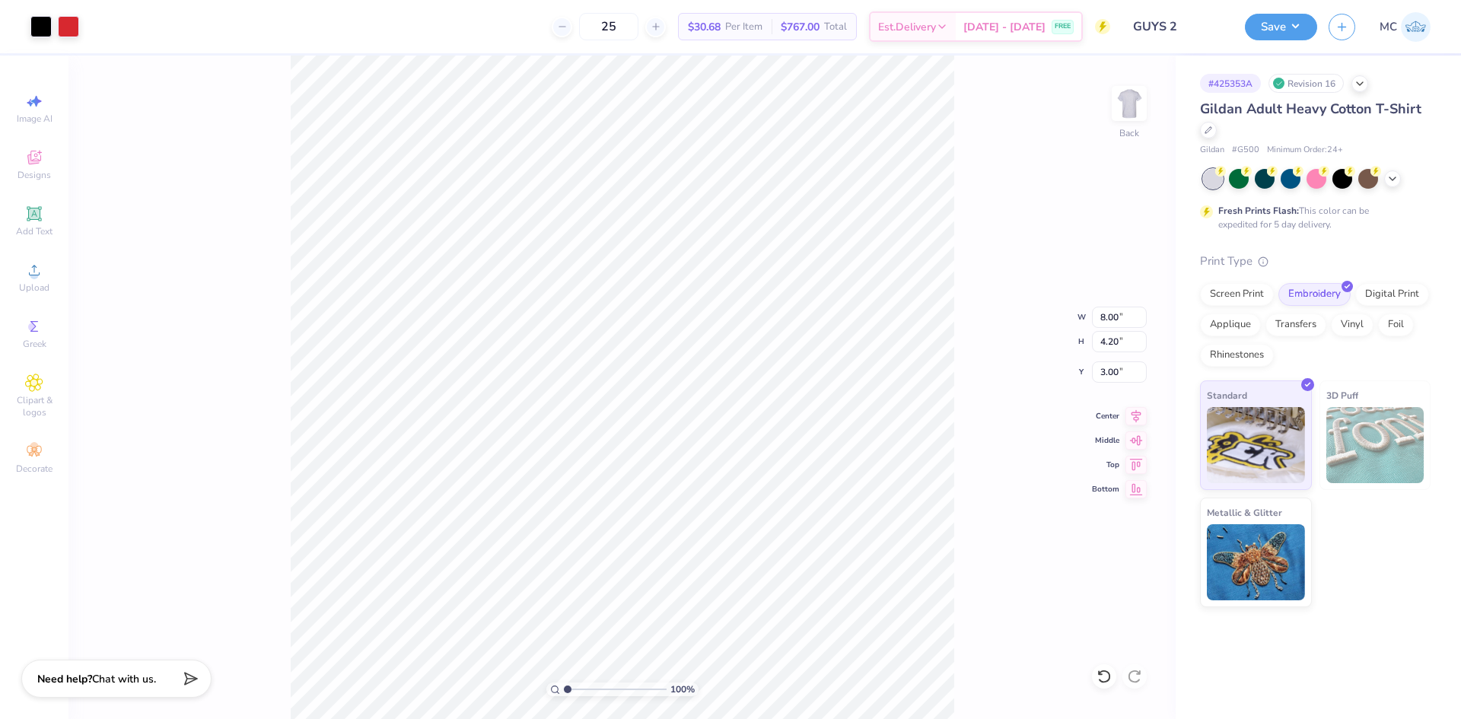
type input "3.00"
drag, startPoint x: 1282, startPoint y: 23, endPoint x: 1284, endPoint y: 38, distance: 15.4
click at [1282, 22] on button "Save" at bounding box center [1281, 27] width 72 height 27
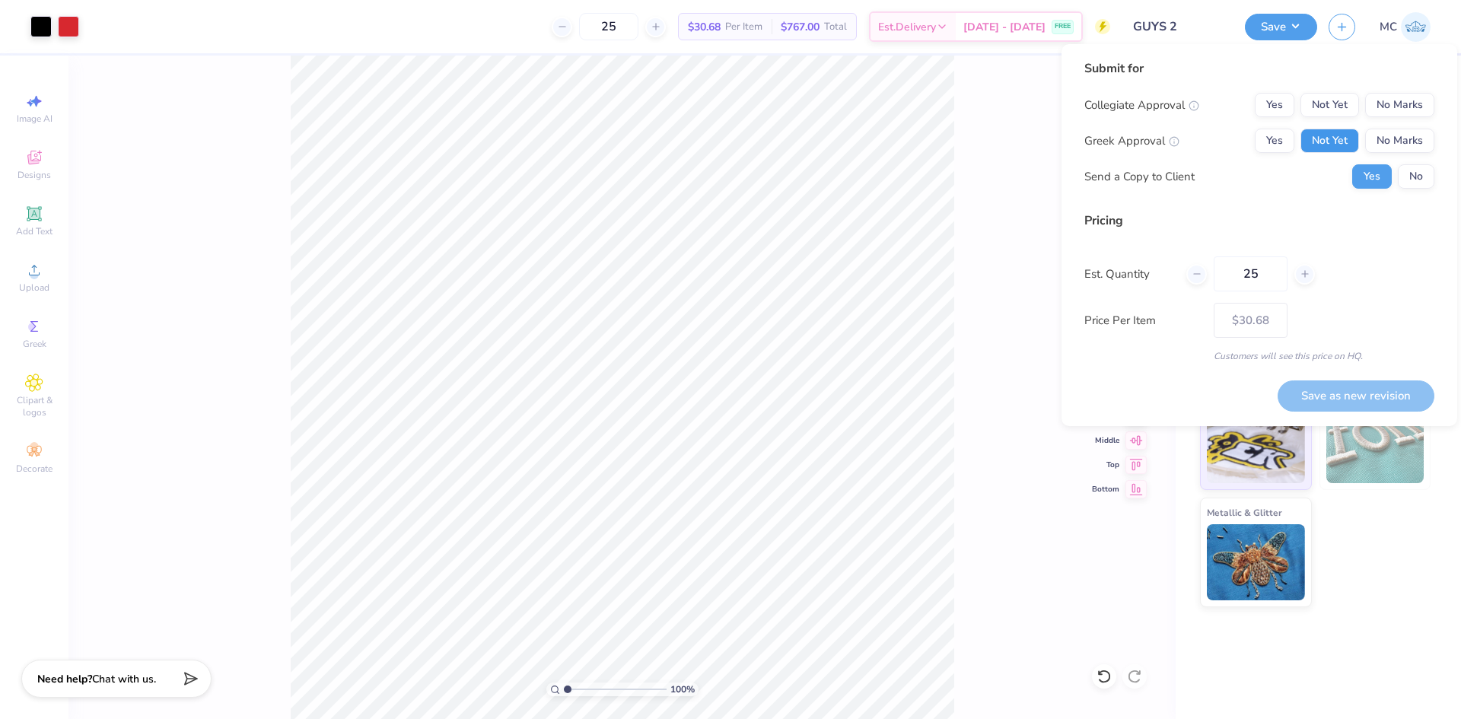
click at [1330, 131] on button "Not Yet" at bounding box center [1330, 141] width 59 height 24
click at [1397, 104] on button "No Marks" at bounding box center [1399, 105] width 69 height 24
click at [1343, 413] on div "Submit for Collegiate Approval Yes Not Yet No Marks Greek Approval Yes Not Yet …" at bounding box center [1260, 235] width 396 height 382
click at [1343, 401] on button "Save as new revision" at bounding box center [1356, 396] width 157 height 31
type input "$30.68"
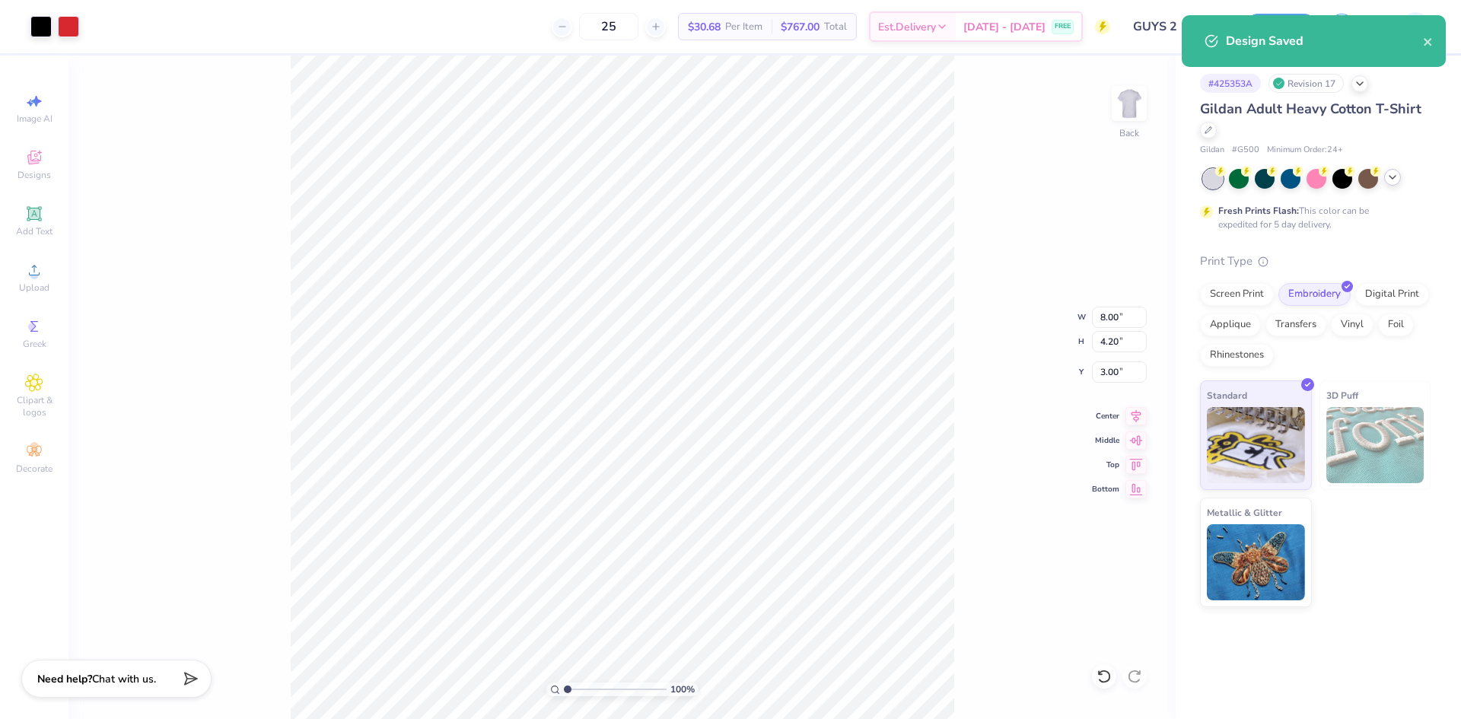
click at [1393, 175] on icon at bounding box center [1393, 177] width 12 height 12
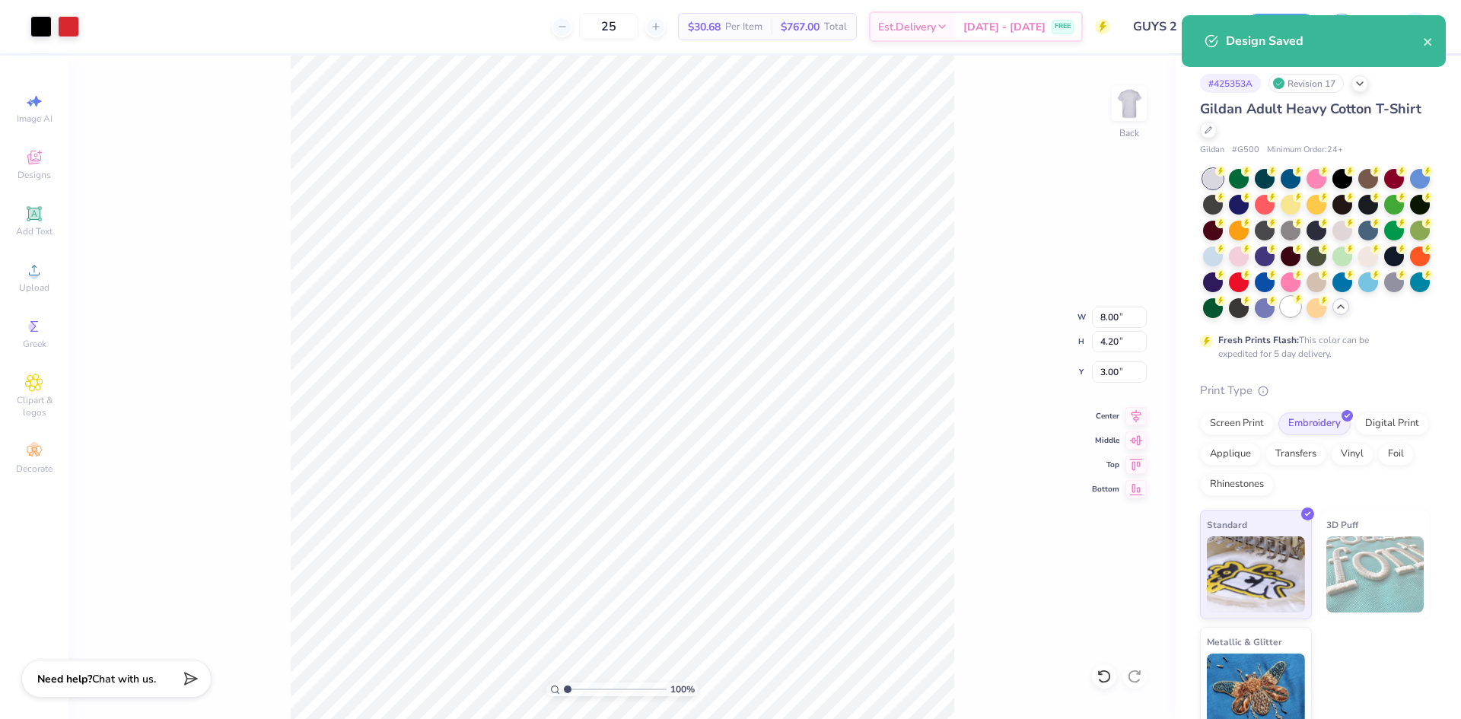
drag, startPoint x: 1222, startPoint y: 336, endPoint x: 1384, endPoint y: 98, distance: 288.0
click at [1281, 318] on div at bounding box center [1291, 308] width 20 height 20
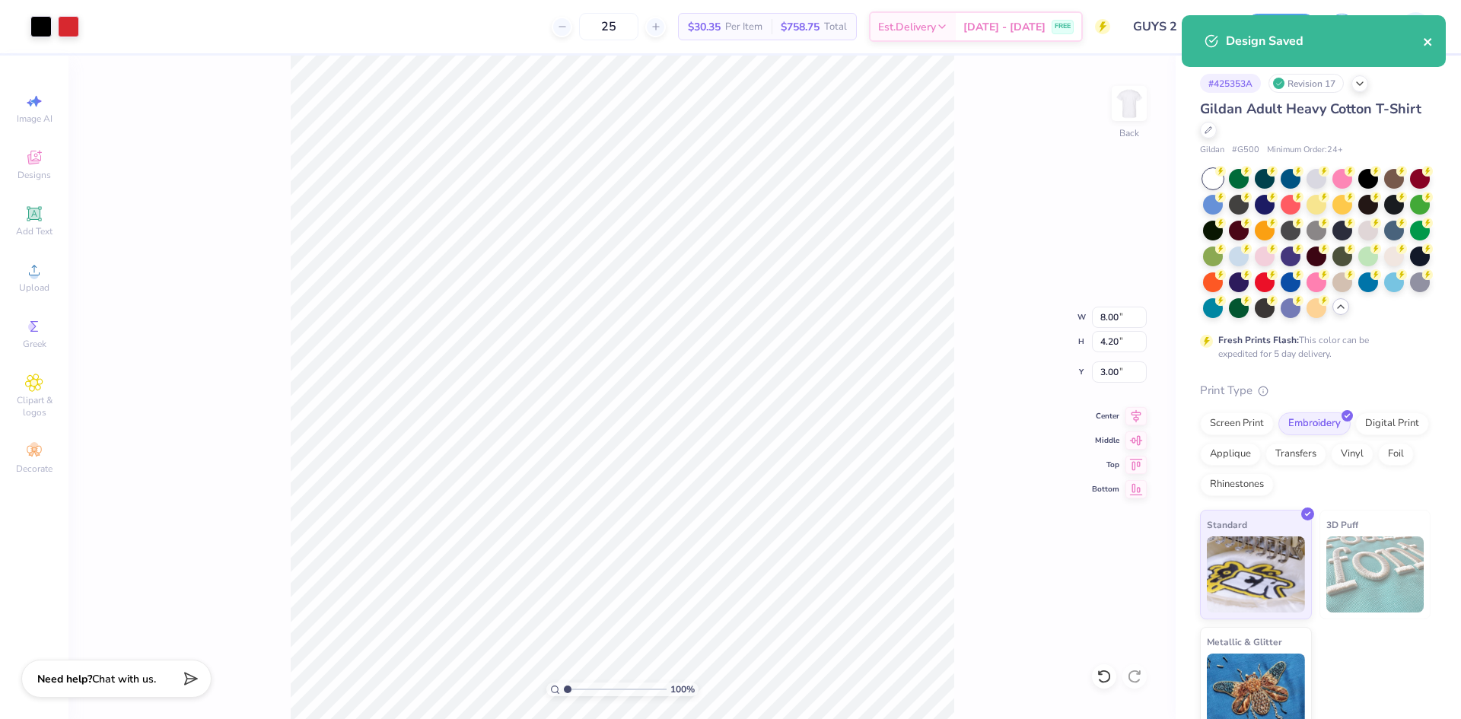
click at [1426, 40] on icon "close" at bounding box center [1428, 42] width 8 height 8
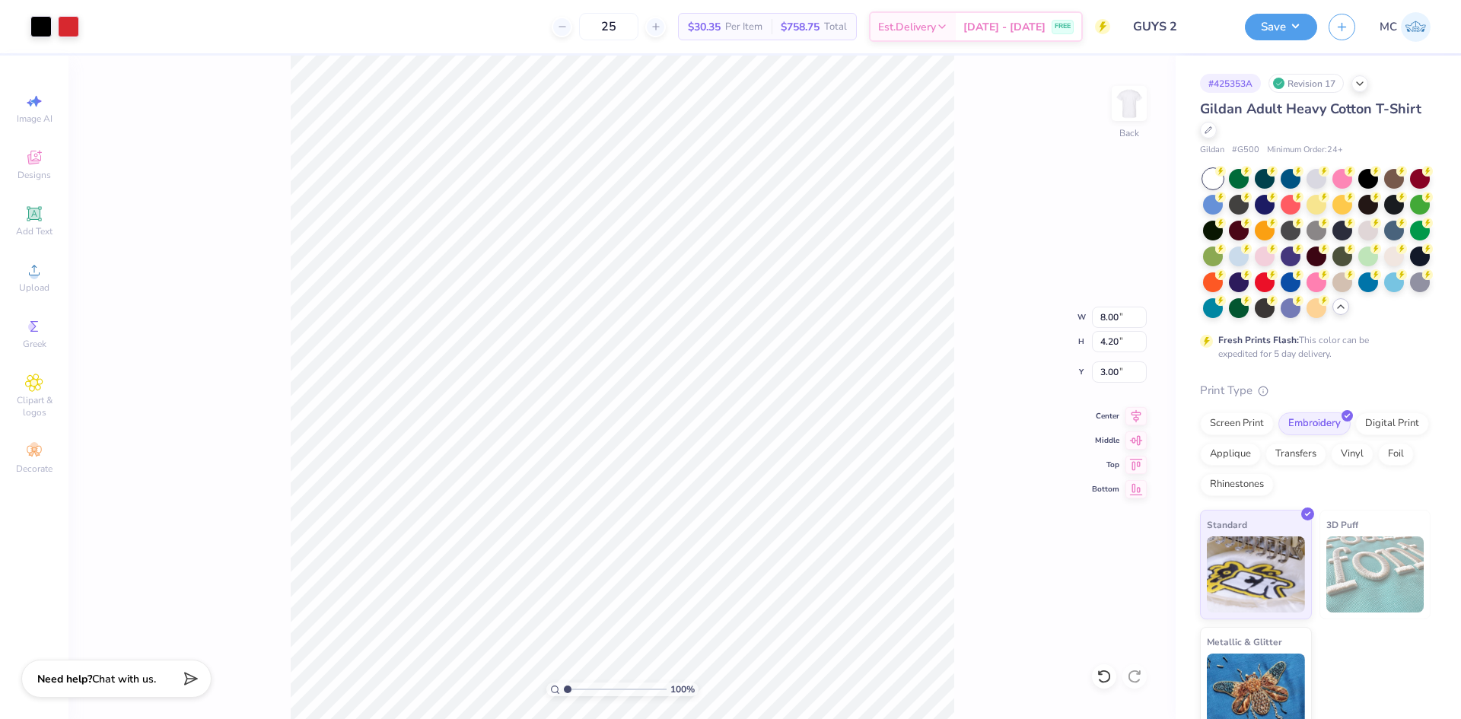
click at [1294, 18] on div "Design Saved" at bounding box center [1314, 15] width 270 height 6
click at [1279, 31] on button "Save" at bounding box center [1281, 24] width 72 height 27
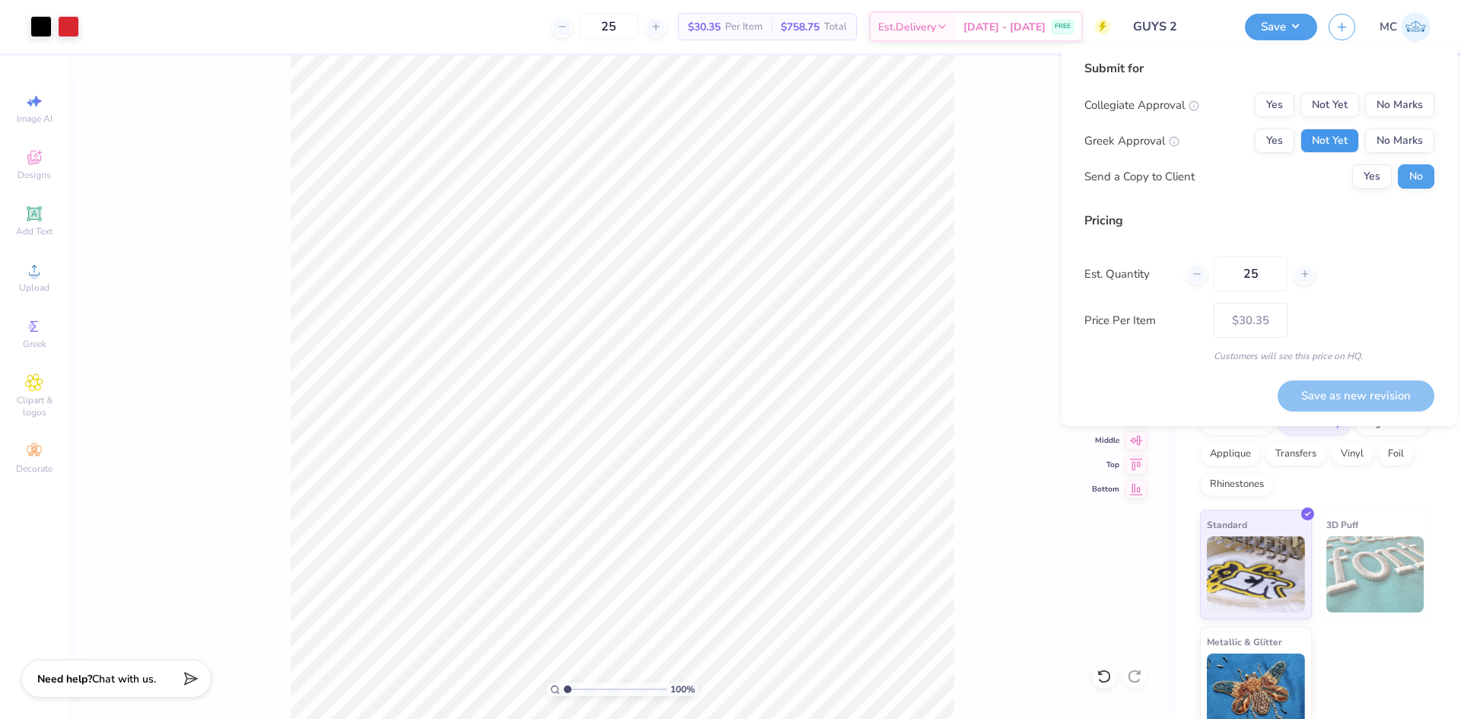
click at [1324, 139] on button "Not Yet" at bounding box center [1330, 141] width 59 height 24
click at [1392, 103] on button "No Marks" at bounding box center [1399, 105] width 69 height 24
click at [1384, 384] on button "Save as new revision" at bounding box center [1356, 396] width 157 height 31
type input "$30.35"
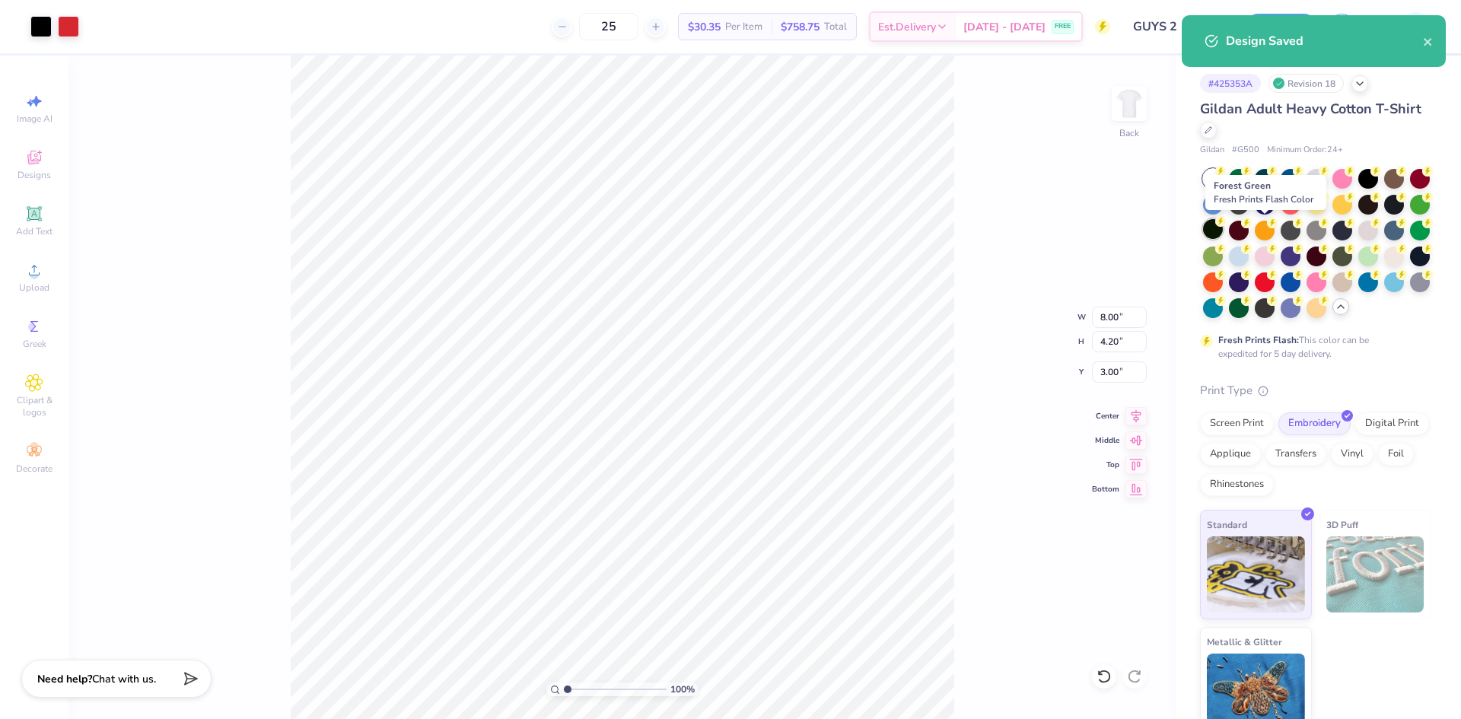
click at [1223, 227] on div at bounding box center [1213, 229] width 20 height 20
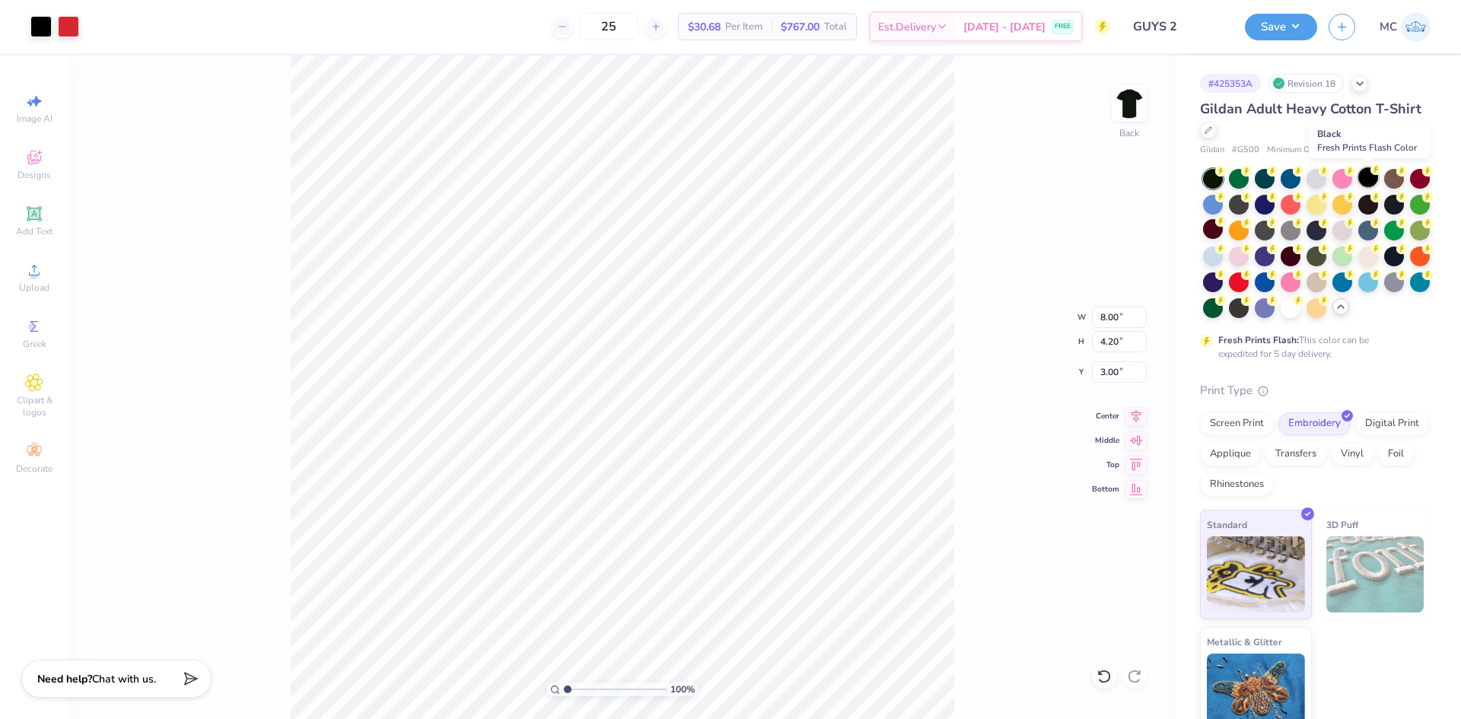
click at [1370, 174] on div at bounding box center [1369, 177] width 20 height 20
click at [36, 24] on div at bounding box center [40, 24] width 21 height 21
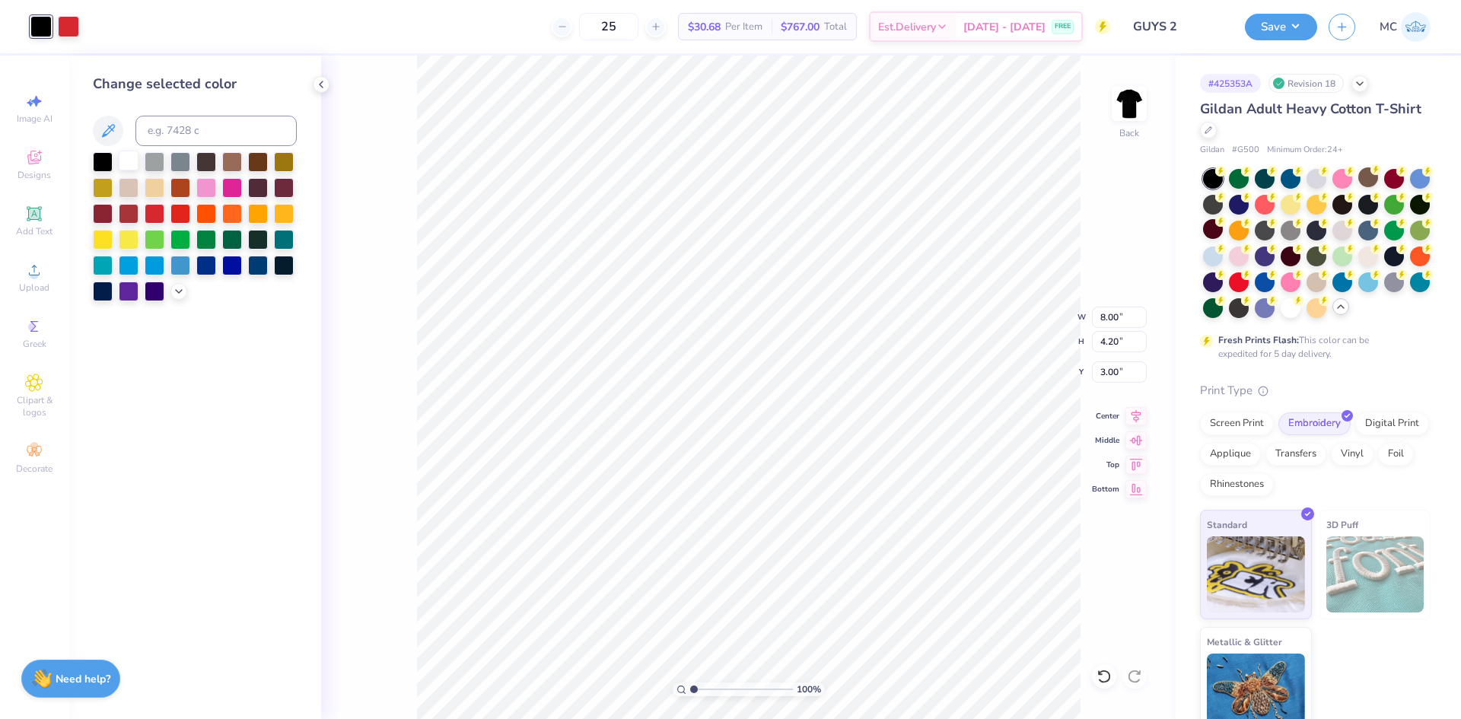
click at [120, 162] on div at bounding box center [129, 161] width 20 height 20
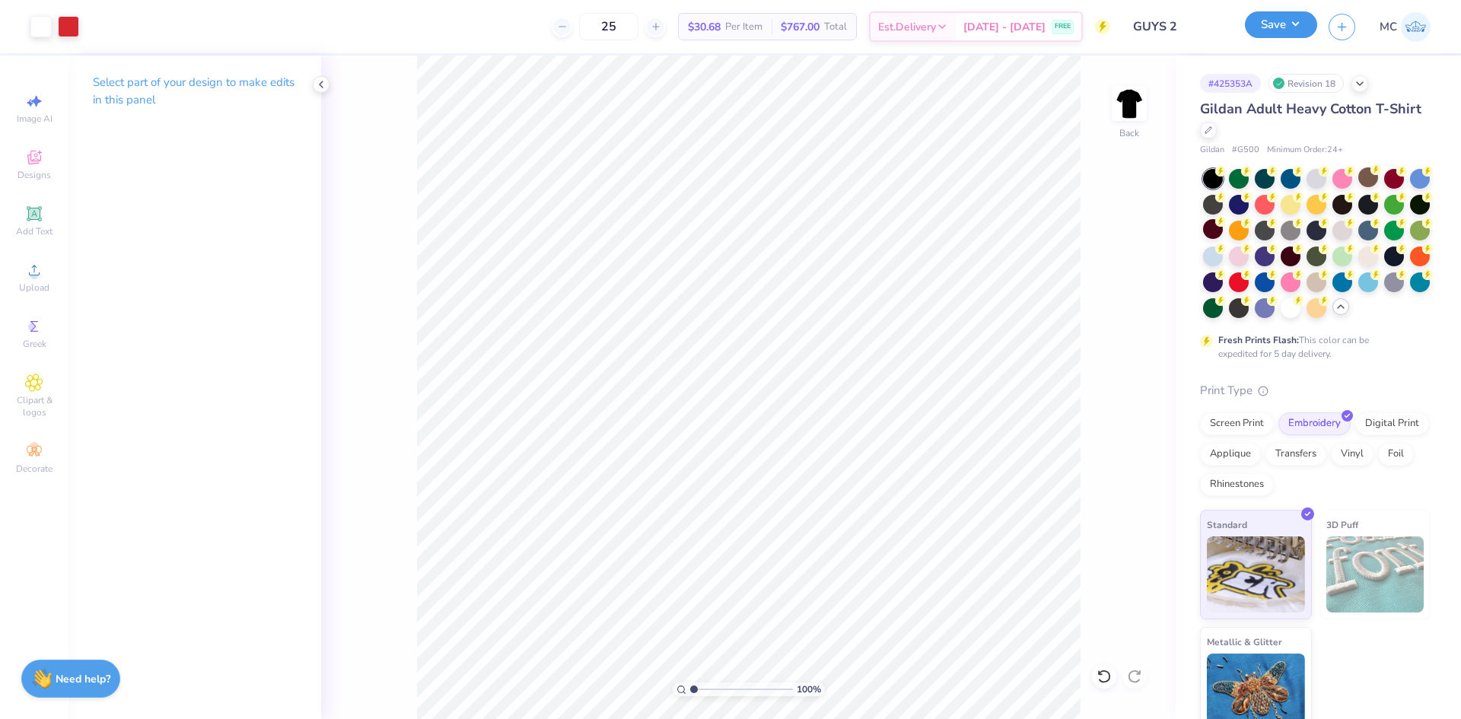
click at [1270, 28] on button "Save" at bounding box center [1281, 24] width 72 height 27
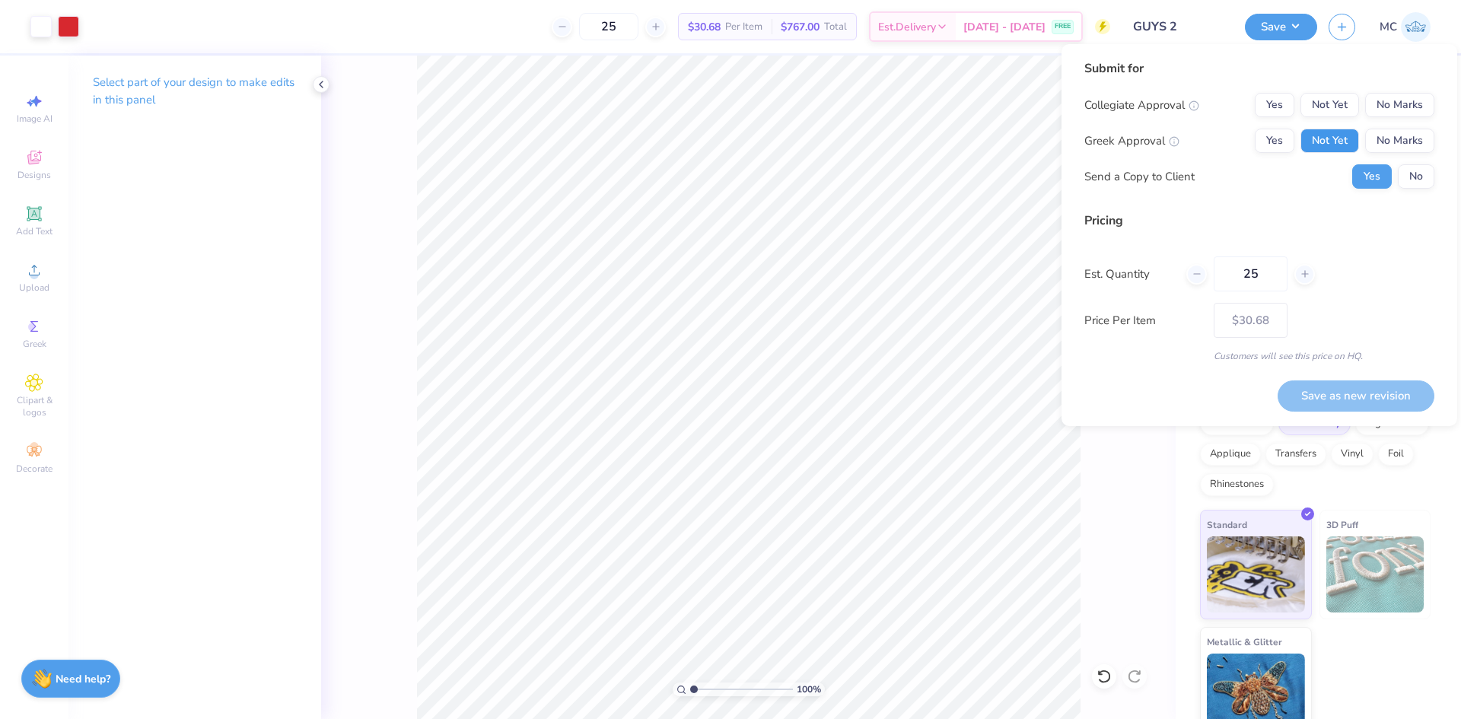
click at [1331, 135] on button "Not Yet" at bounding box center [1330, 141] width 59 height 24
click at [1403, 107] on button "No Marks" at bounding box center [1399, 105] width 69 height 24
click at [1346, 393] on button "Save as new revision" at bounding box center [1356, 396] width 157 height 31
type input "$30.68"
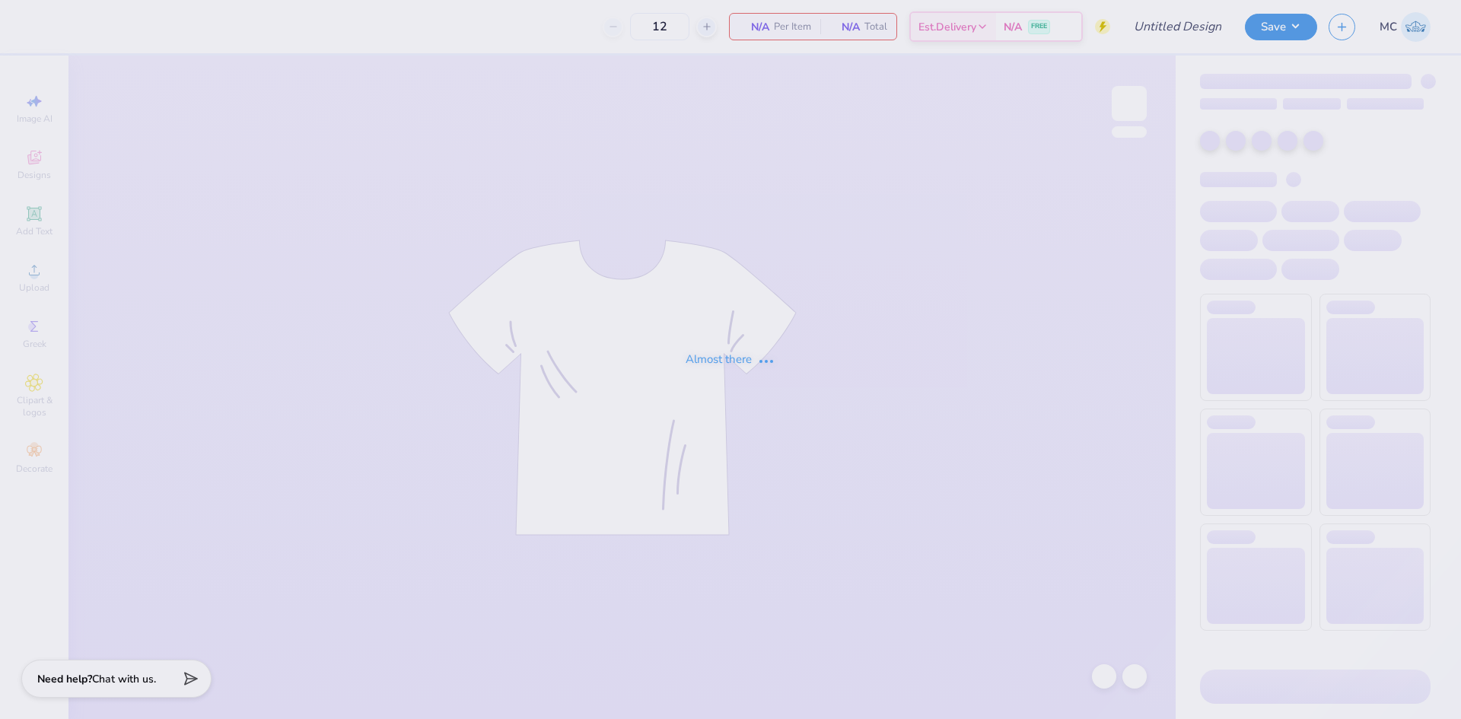
type input "GUYS 2"
type input "25"
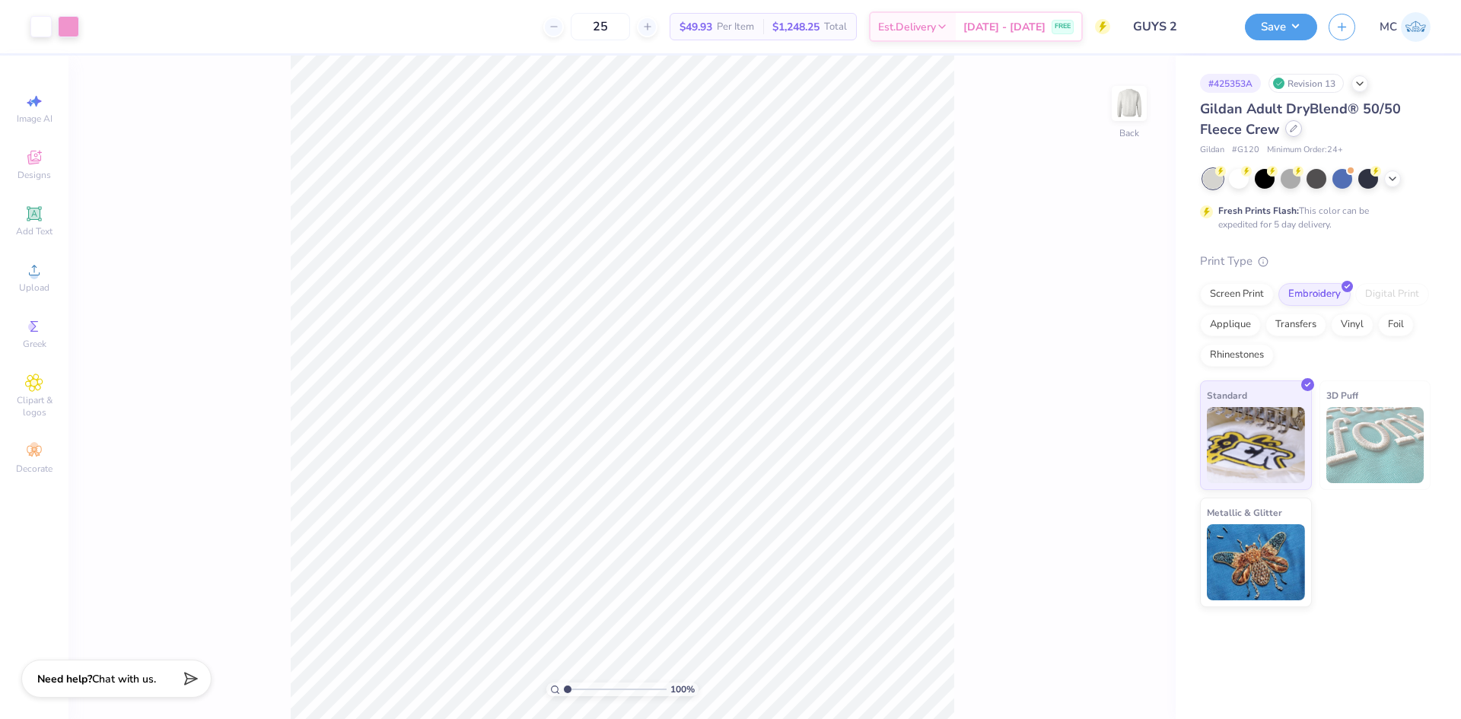
click at [1292, 132] on icon at bounding box center [1294, 129] width 8 height 8
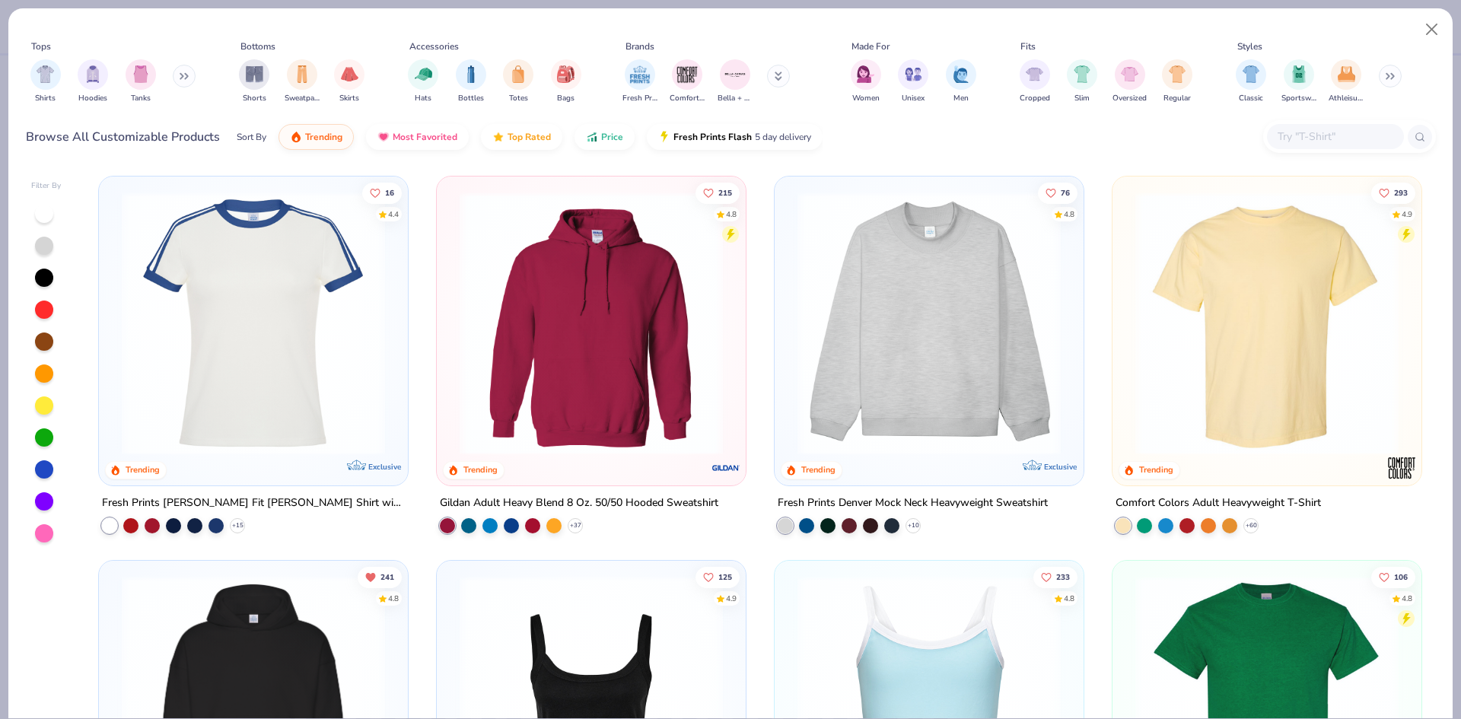
click at [1338, 142] on input "text" at bounding box center [1334, 137] width 117 height 18
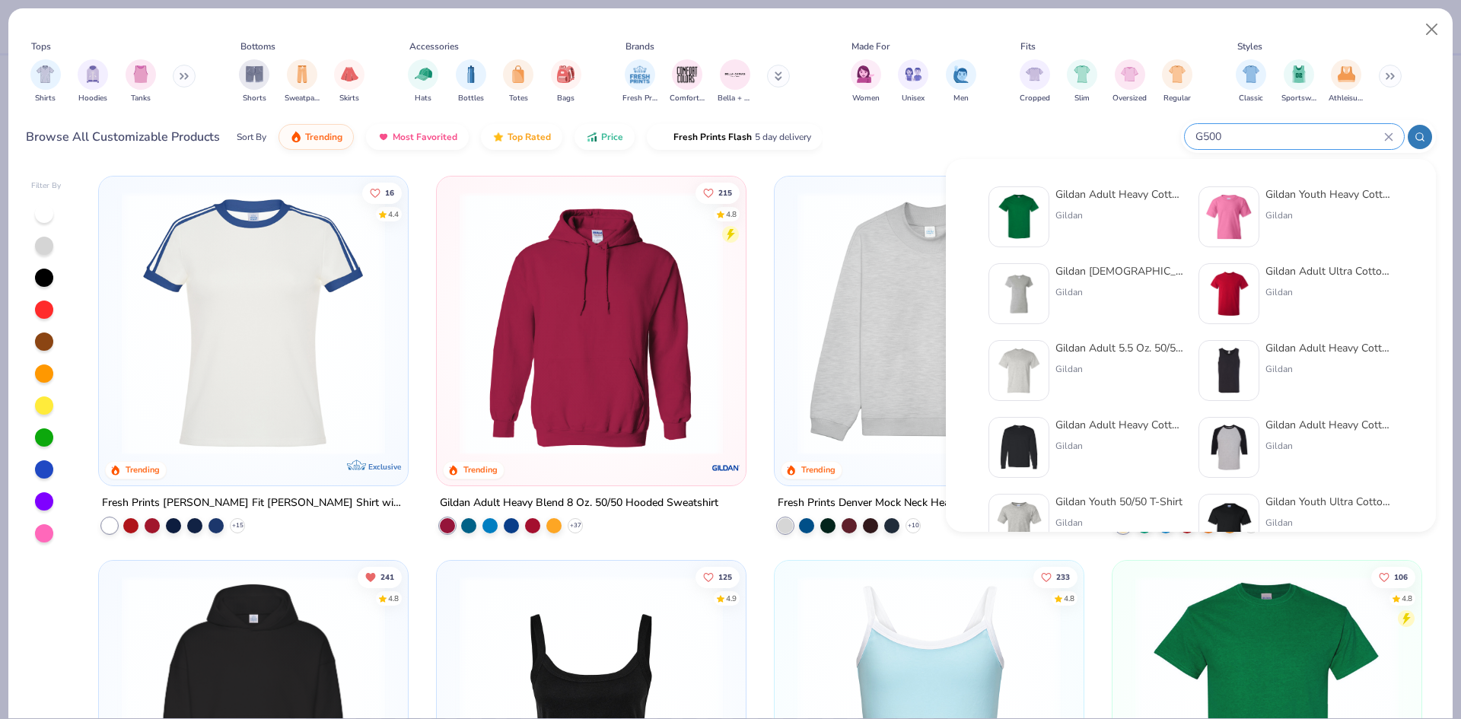
type input "G500"
click at [1085, 225] on div "Gildan Adult Heavy Cotton T-Shirt Gildan" at bounding box center [1120, 216] width 128 height 61
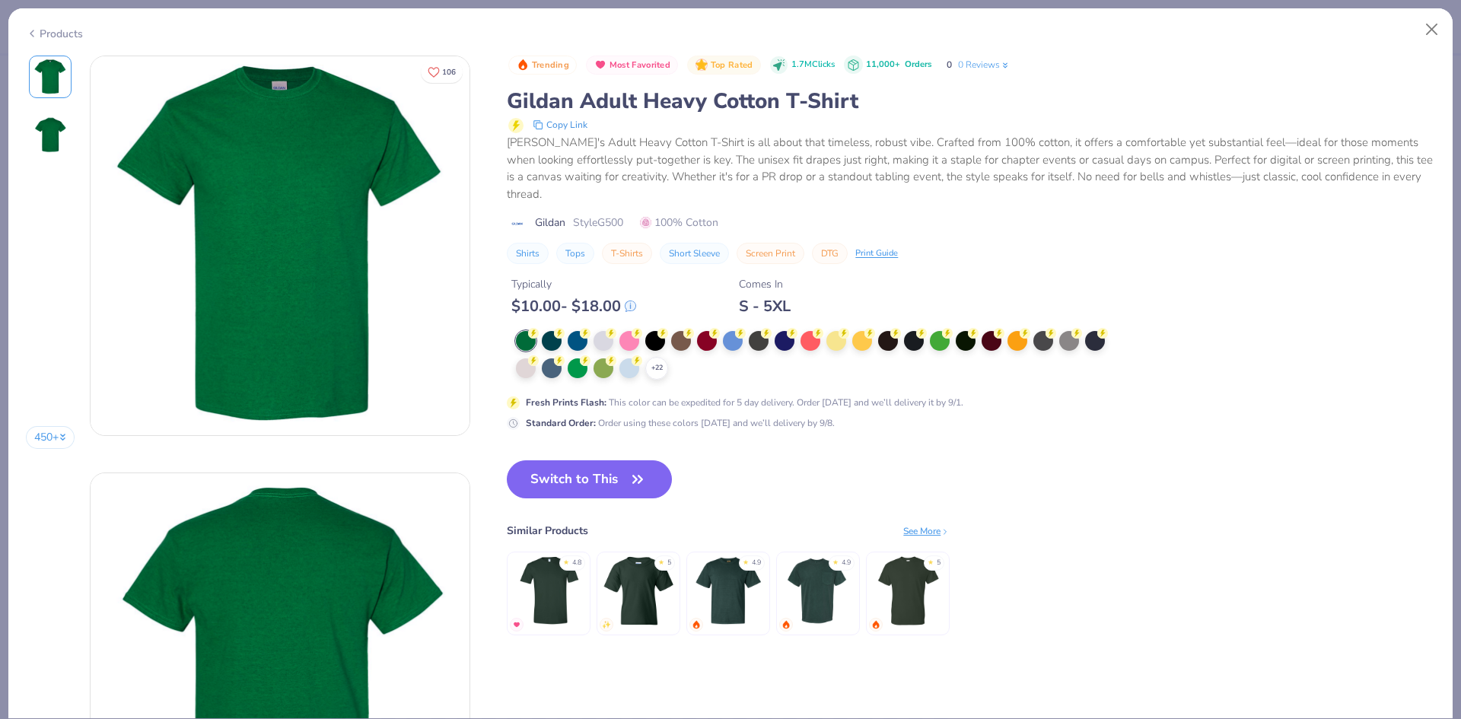
click at [615, 479] on button "Switch to This" at bounding box center [589, 479] width 165 height 38
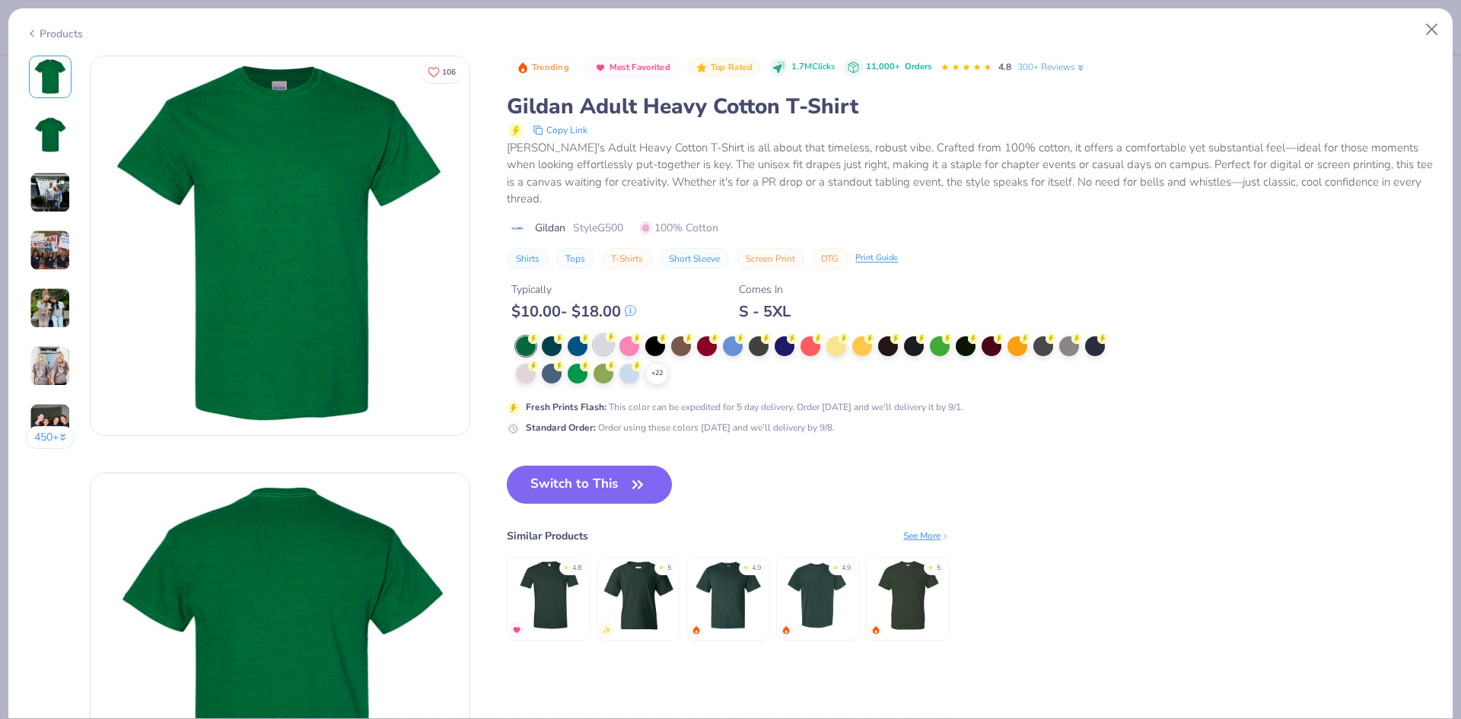
click at [609, 350] on div at bounding box center [604, 345] width 20 height 20
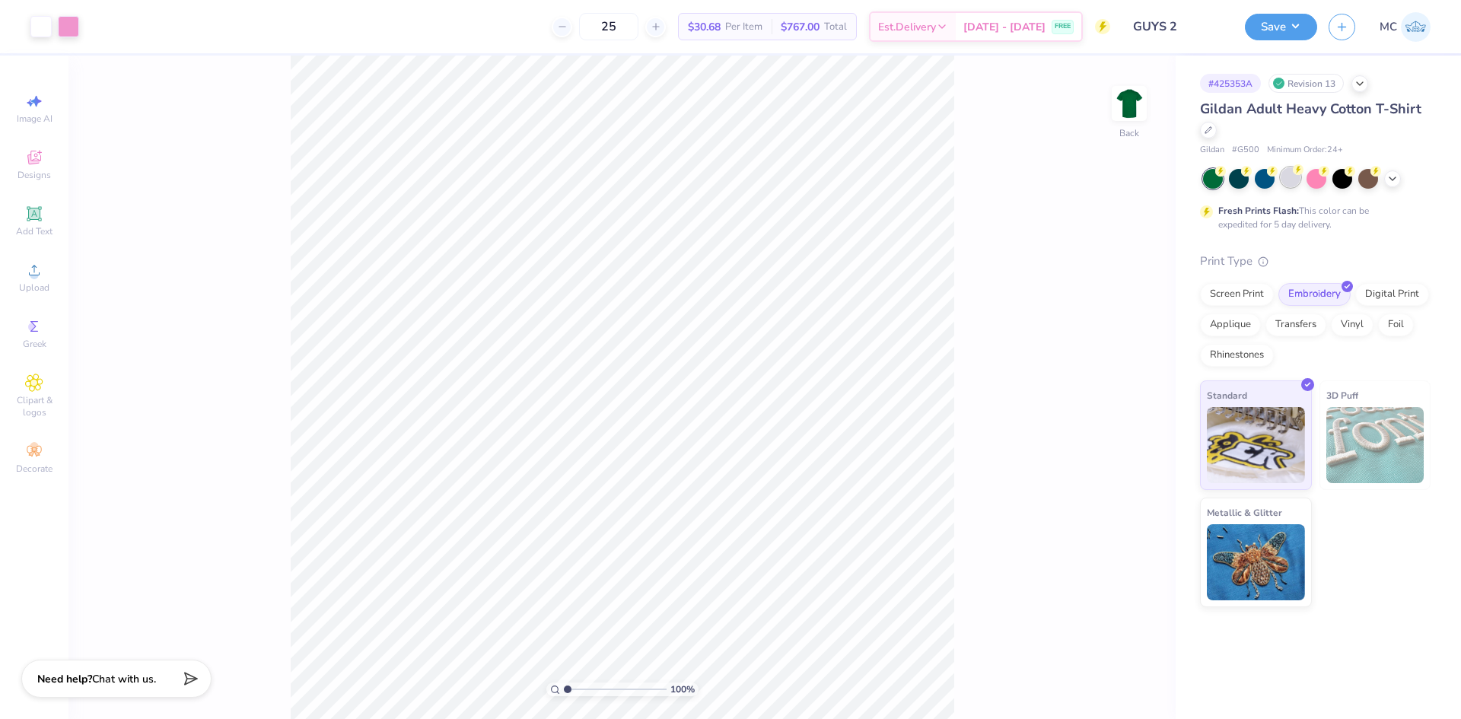
click at [1281, 177] on div at bounding box center [1291, 177] width 20 height 20
type input "3.00"
click at [1268, 27] on button "Save" at bounding box center [1281, 24] width 72 height 27
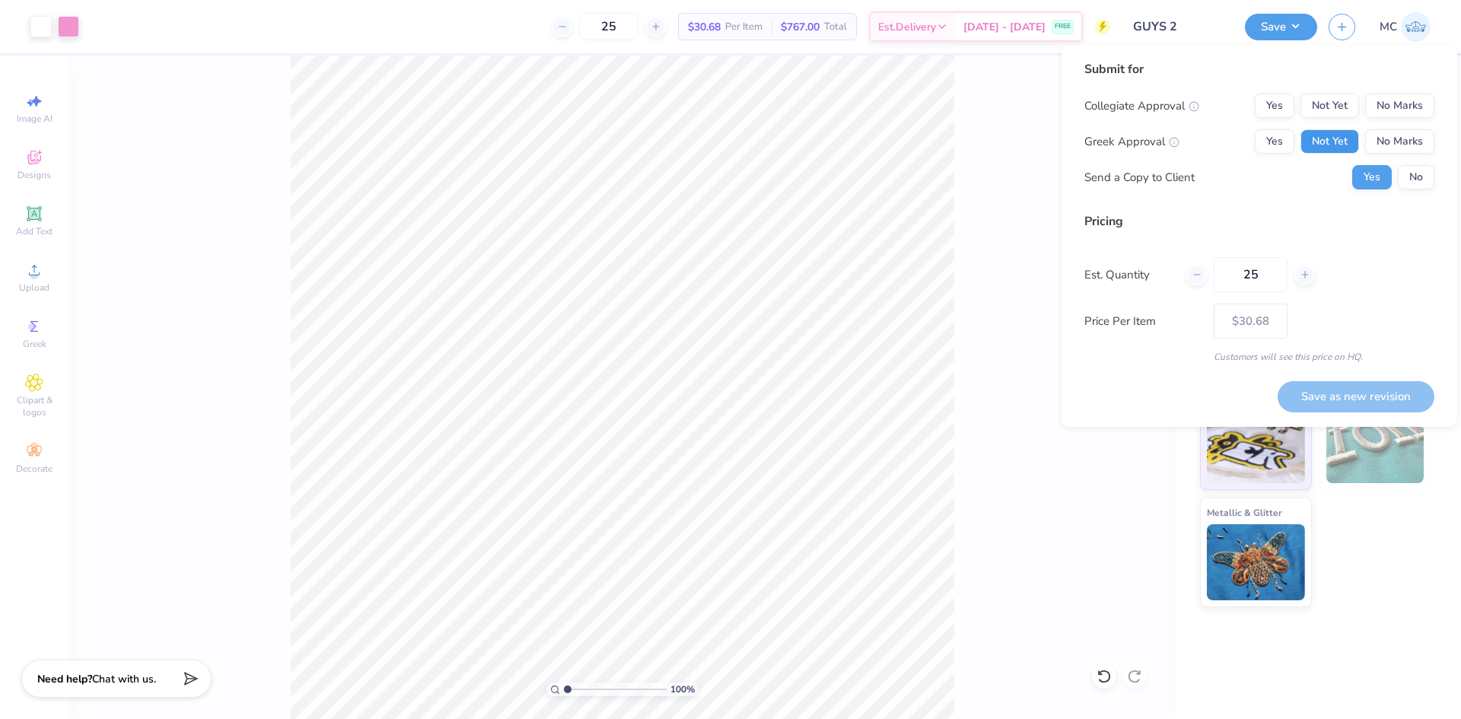
click at [1337, 148] on button "Not Yet" at bounding box center [1330, 141] width 59 height 24
click at [1413, 99] on button "No Marks" at bounding box center [1399, 106] width 69 height 24
click at [1369, 393] on button "Save as new revision" at bounding box center [1356, 396] width 157 height 31
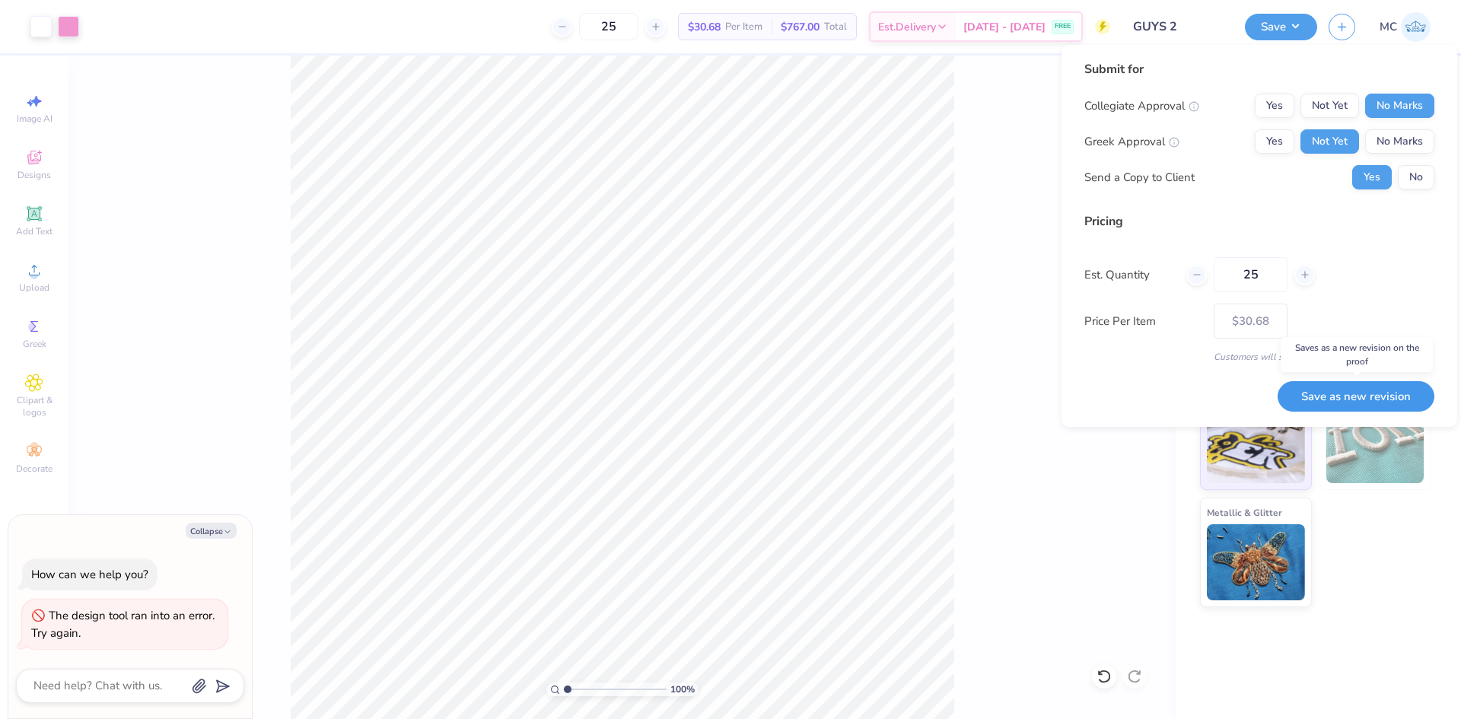
click at [1373, 395] on button "Save as new revision" at bounding box center [1356, 396] width 157 height 31
type input "$30.68"
type textarea "x"
